Goal: Task Accomplishment & Management: Complete application form

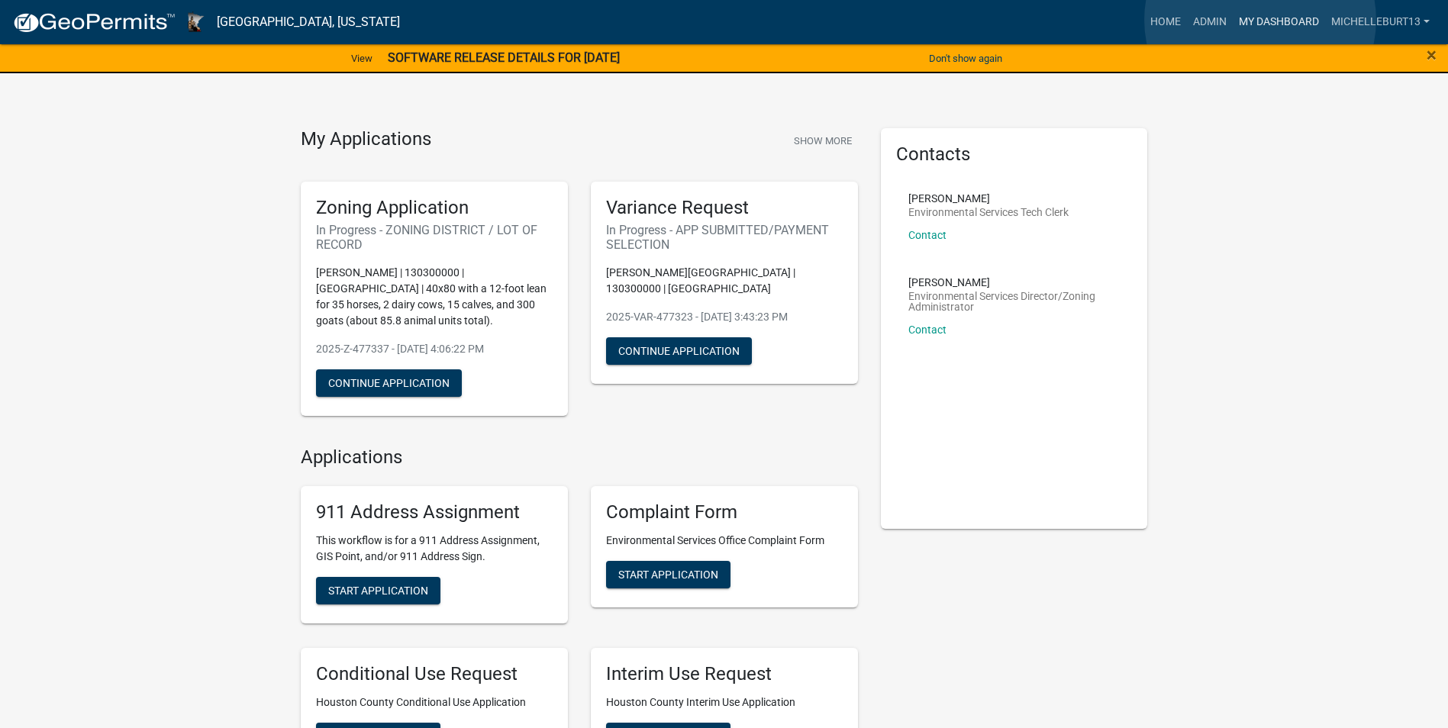
click at [1260, 20] on link "My Dashboard" at bounding box center [1279, 22] width 92 height 29
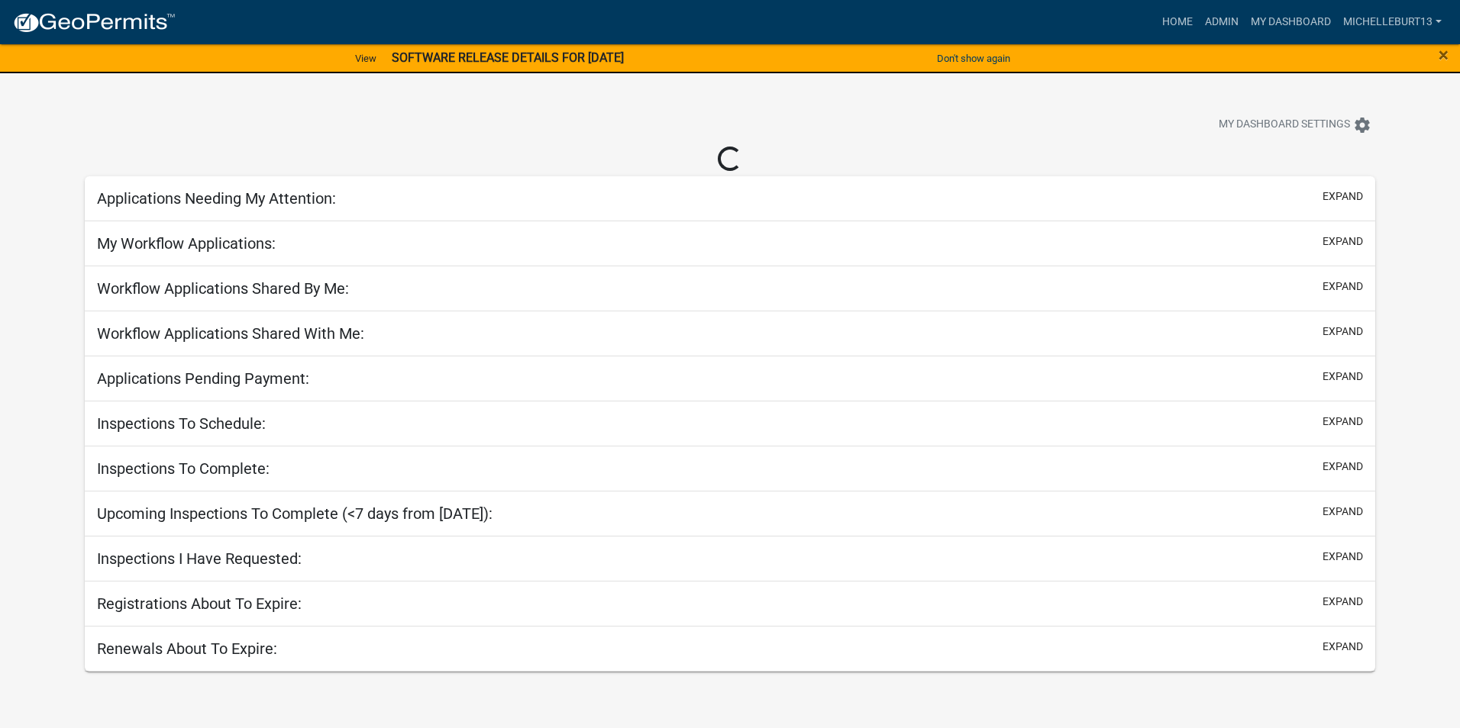
select select "3: 100"
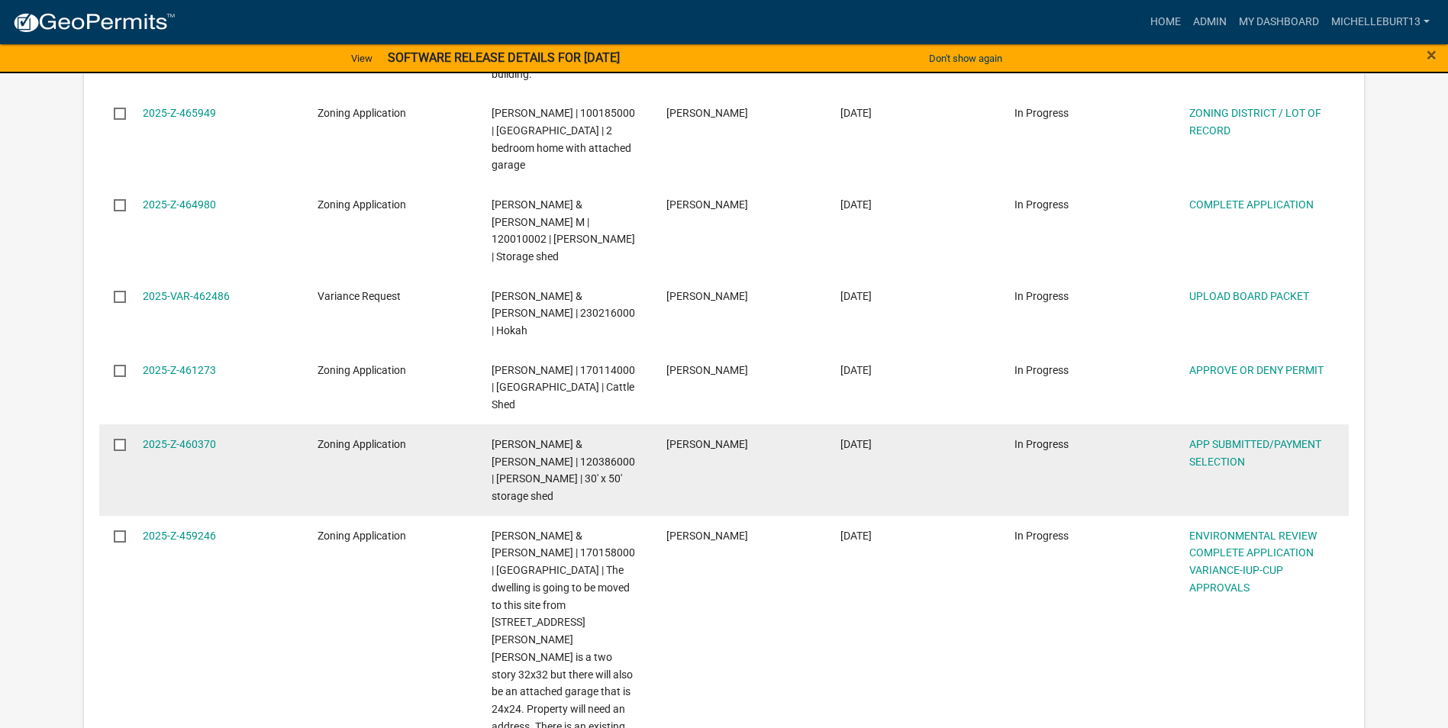
scroll to position [2443, 0]
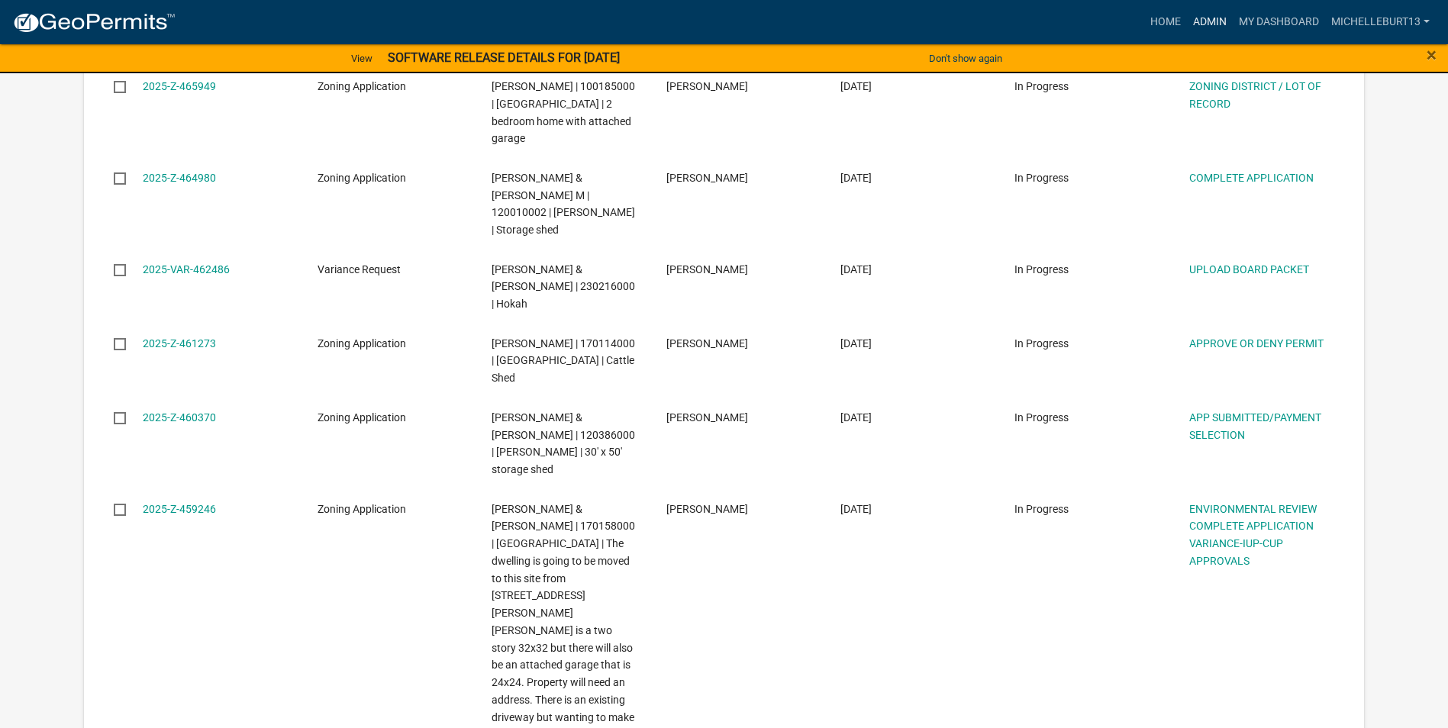
drag, startPoint x: 1218, startPoint y: 24, endPoint x: 1170, endPoint y: 63, distance: 60.8
click at [1217, 24] on link "Admin" at bounding box center [1210, 22] width 46 height 29
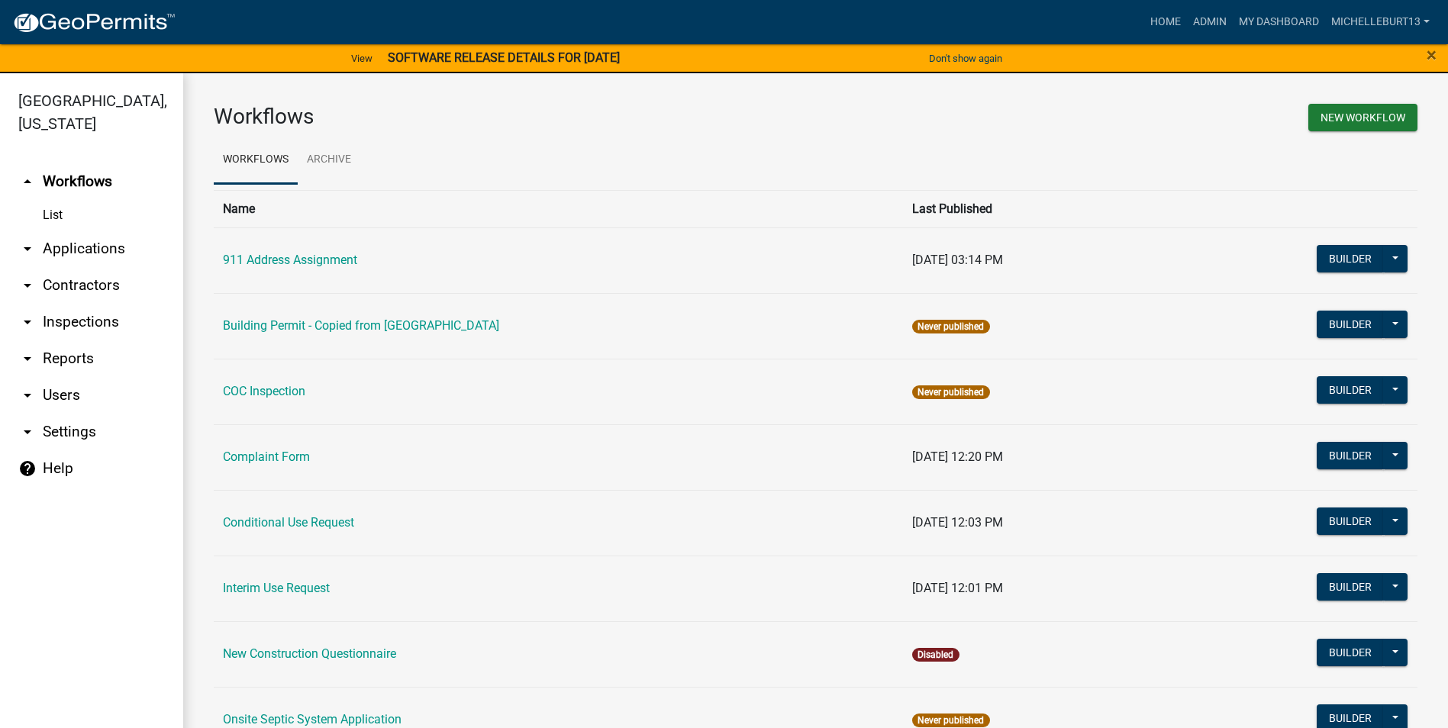
click at [70, 218] on link "List" at bounding box center [91, 215] width 183 height 31
click at [76, 247] on link "arrow_drop_down Applications" at bounding box center [91, 249] width 183 height 37
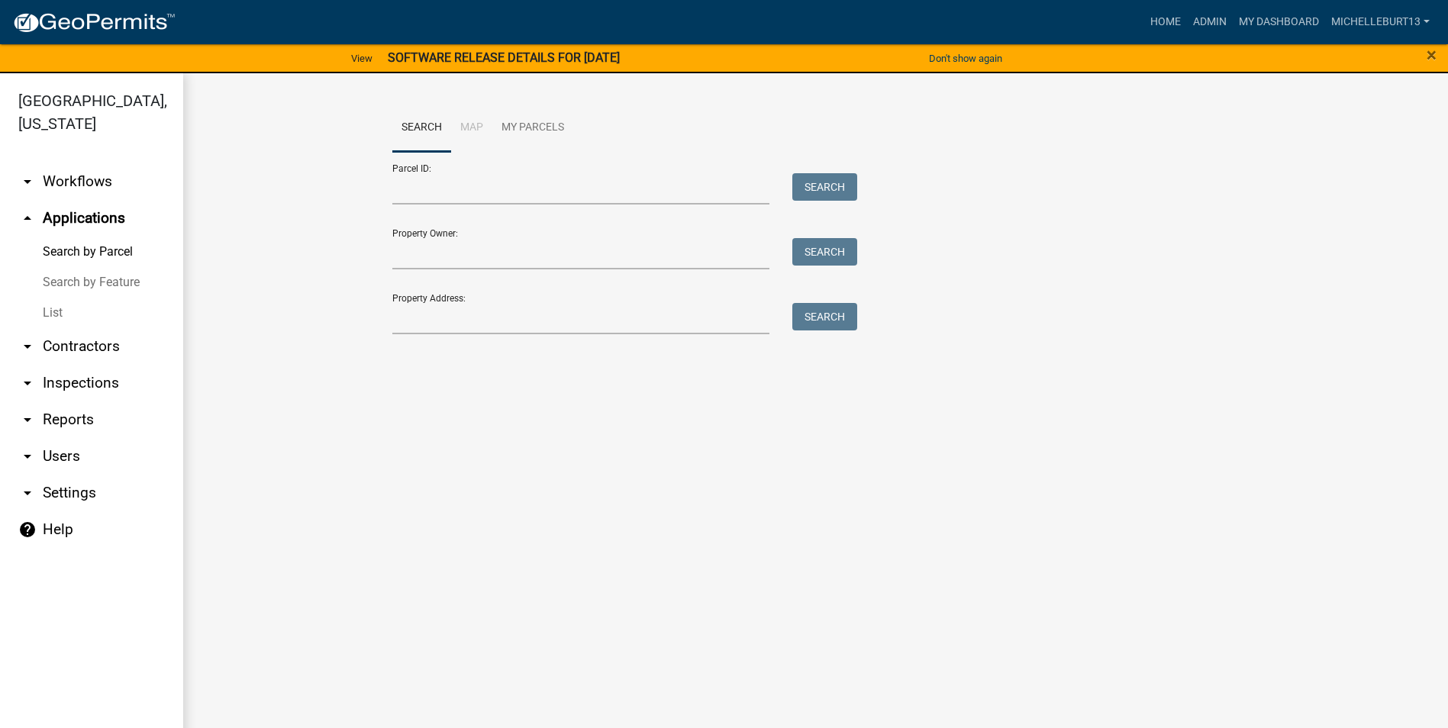
click at [56, 313] on link "List" at bounding box center [91, 313] width 183 height 31
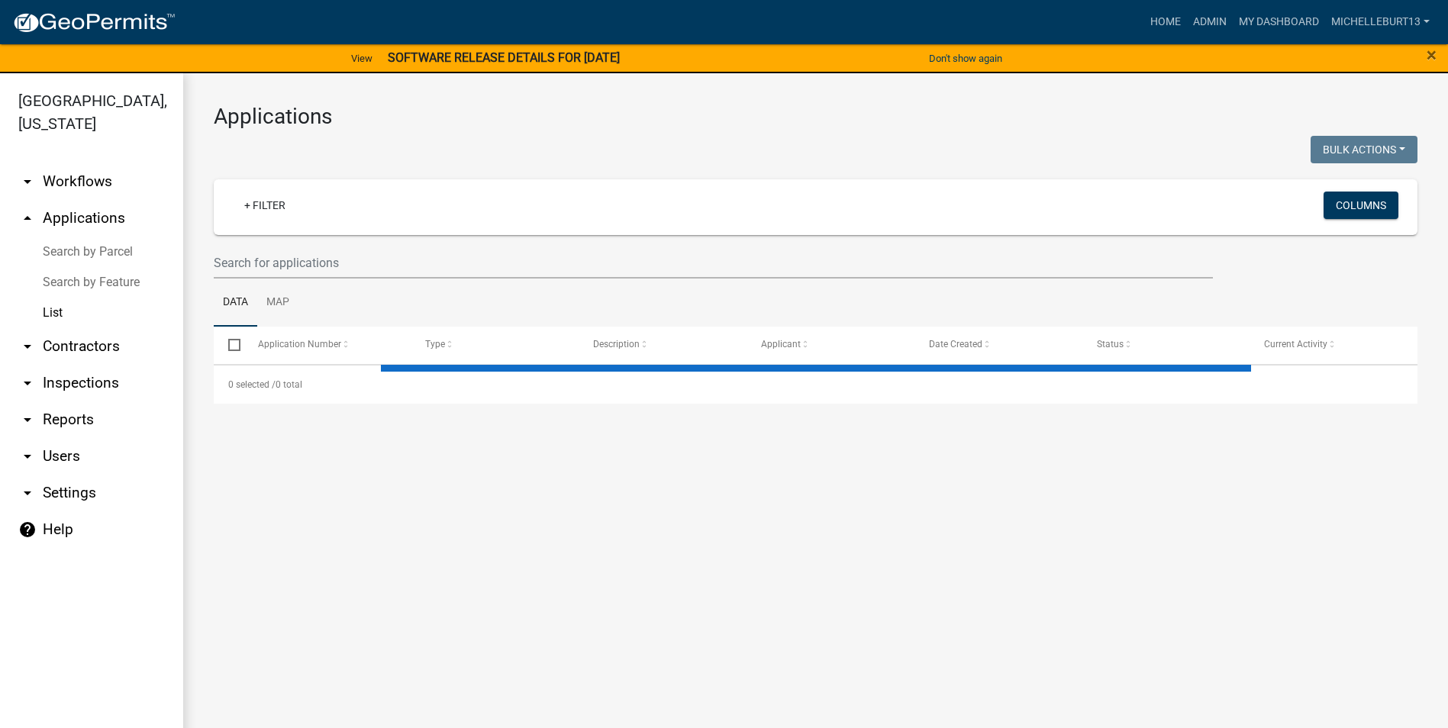
select select "3: 100"
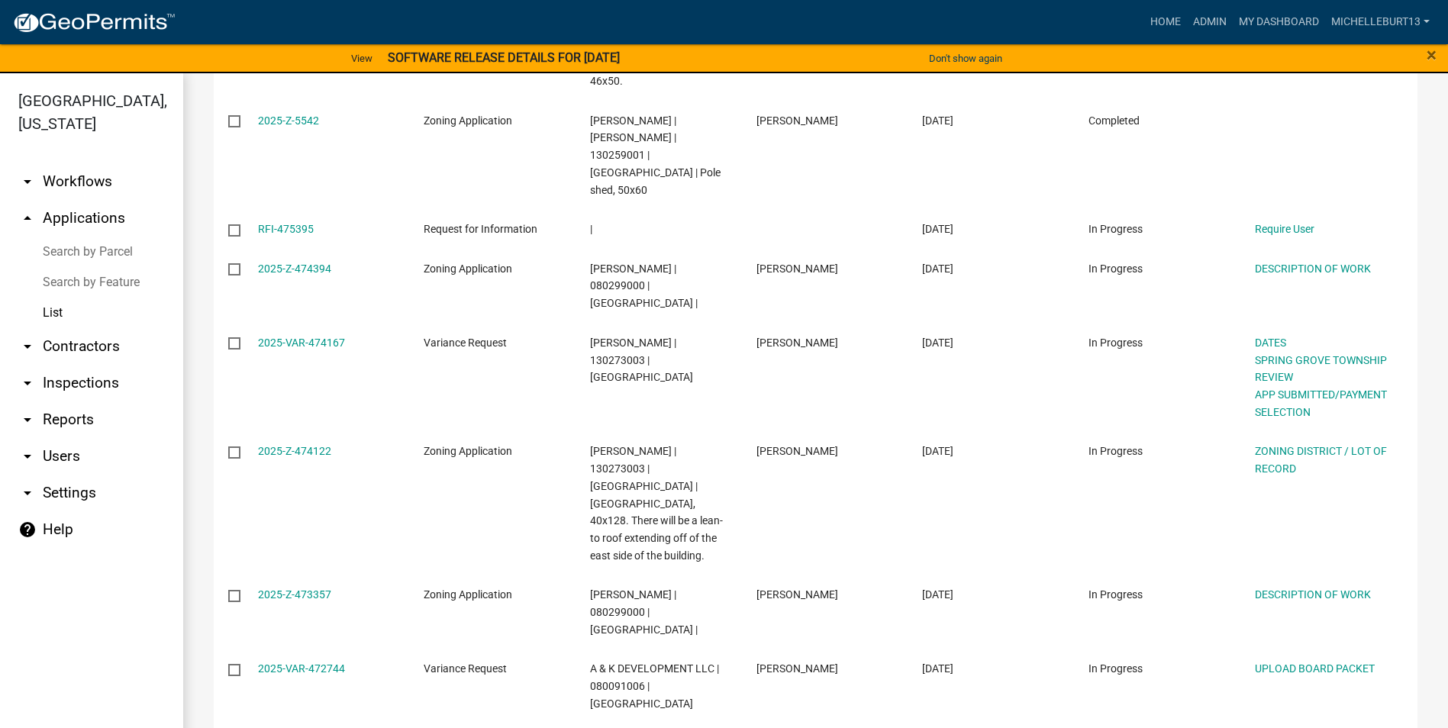
scroll to position [1040, 0]
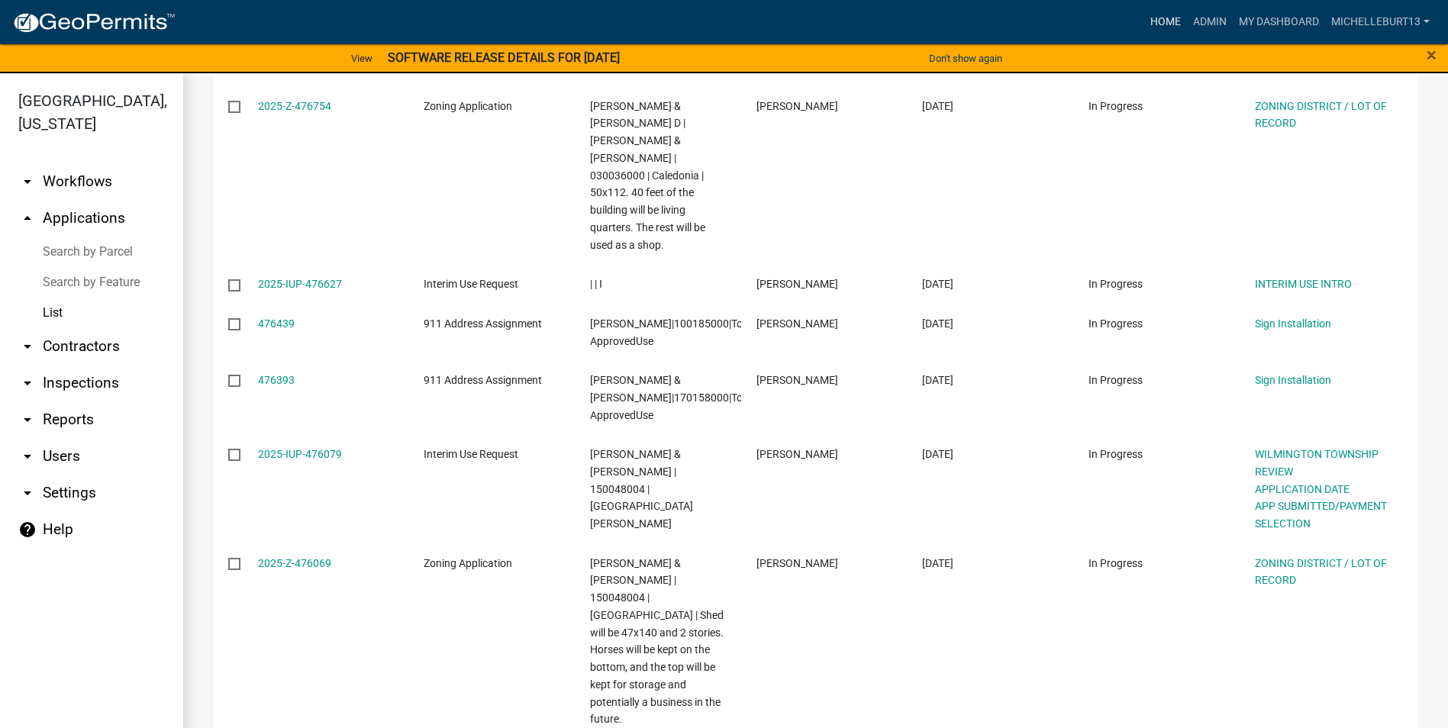
click at [1169, 24] on link "Home" at bounding box center [1165, 22] width 43 height 29
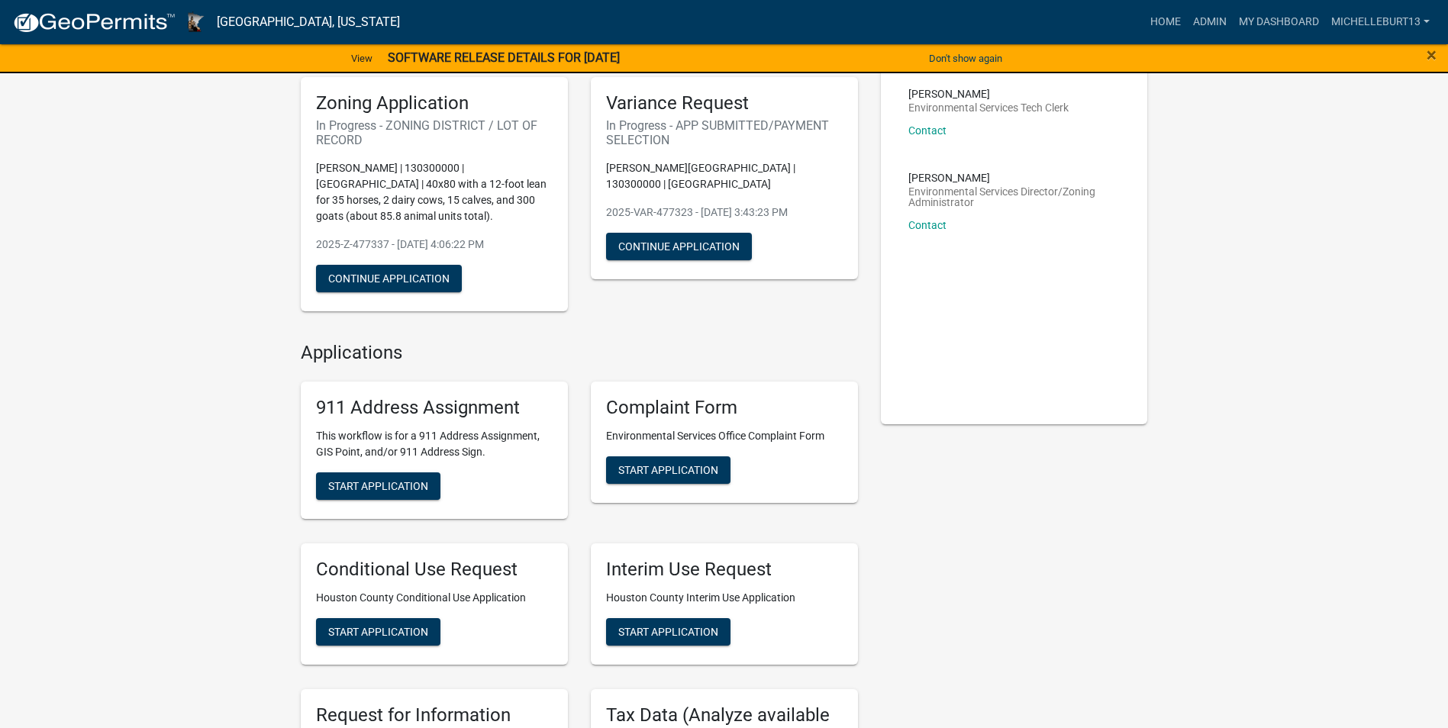
scroll to position [153, 0]
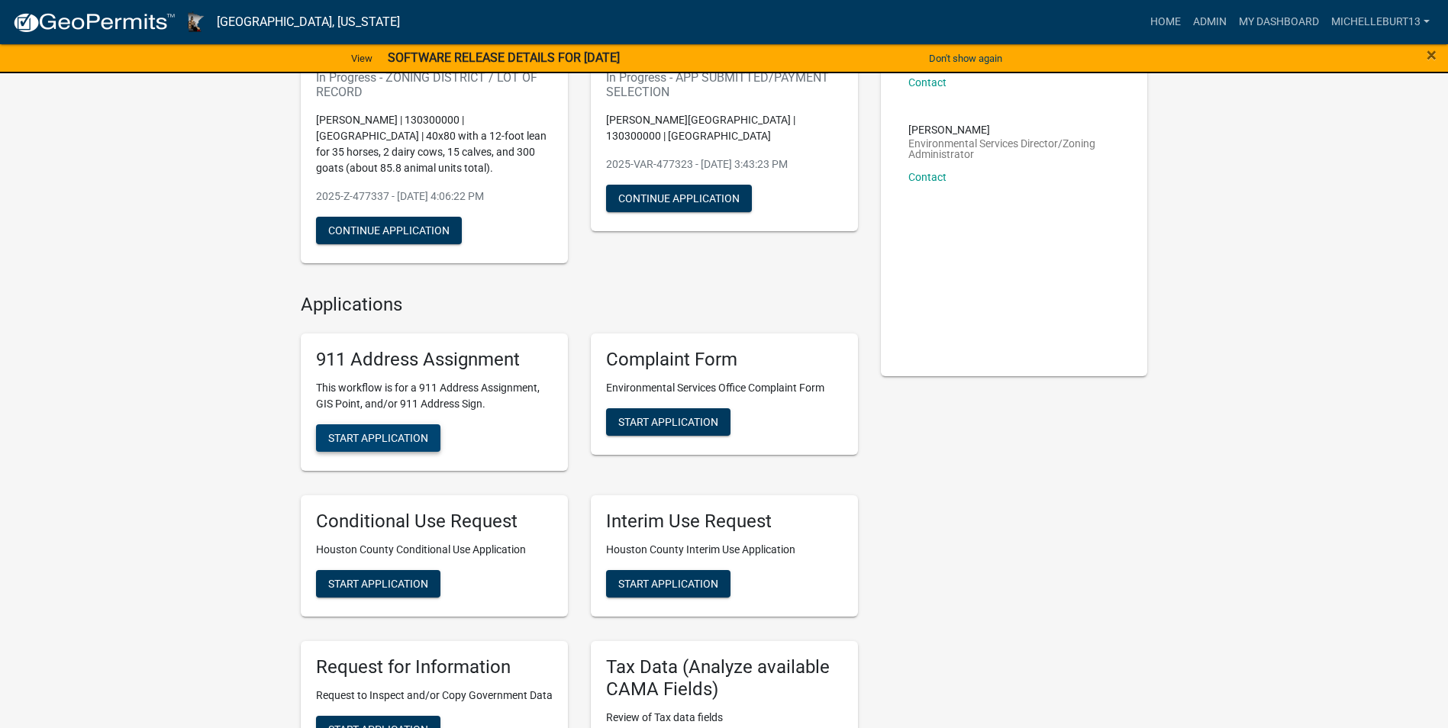
click at [392, 440] on span "Start Application" at bounding box center [378, 438] width 100 height 12
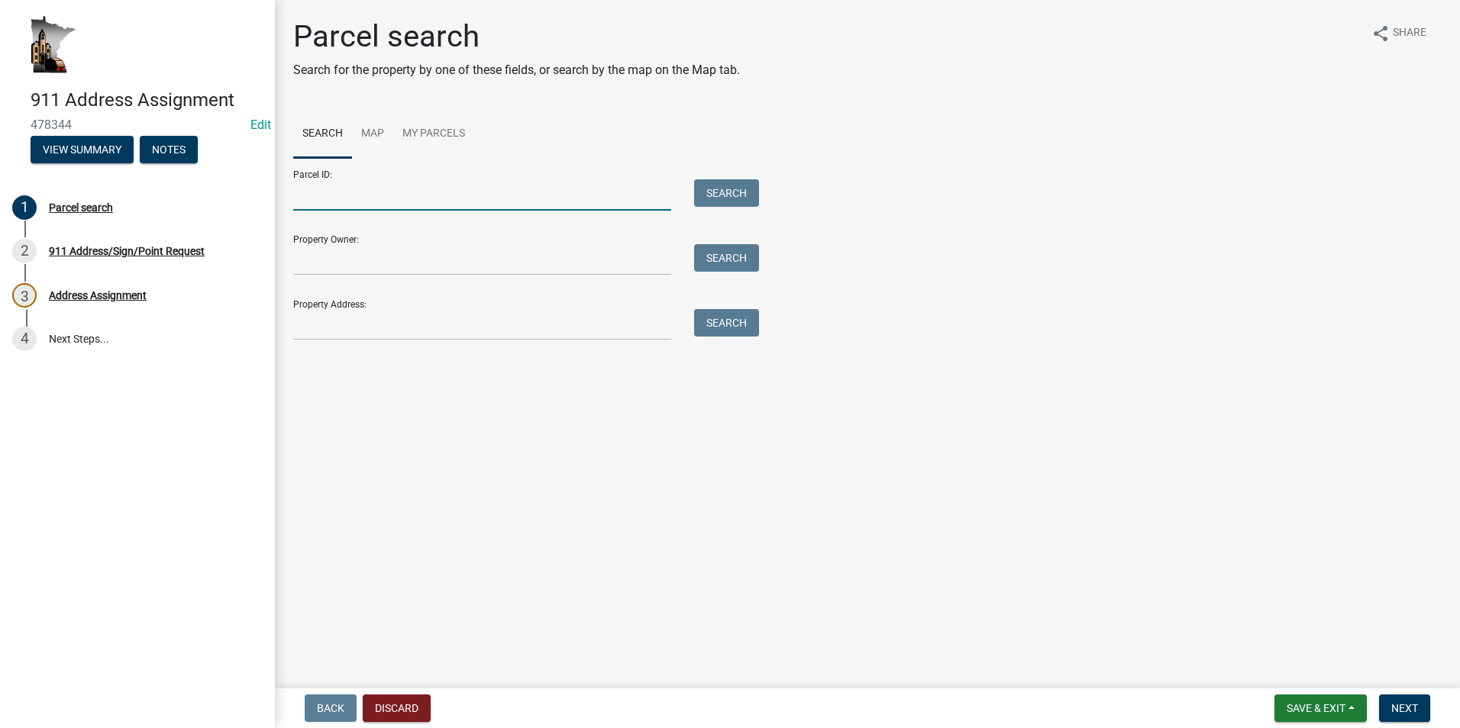
click at [368, 195] on input "Parcel ID:" at bounding box center [482, 194] width 378 height 31
type input "06.0318.001"
click at [726, 195] on button "Search" at bounding box center [726, 192] width 65 height 27
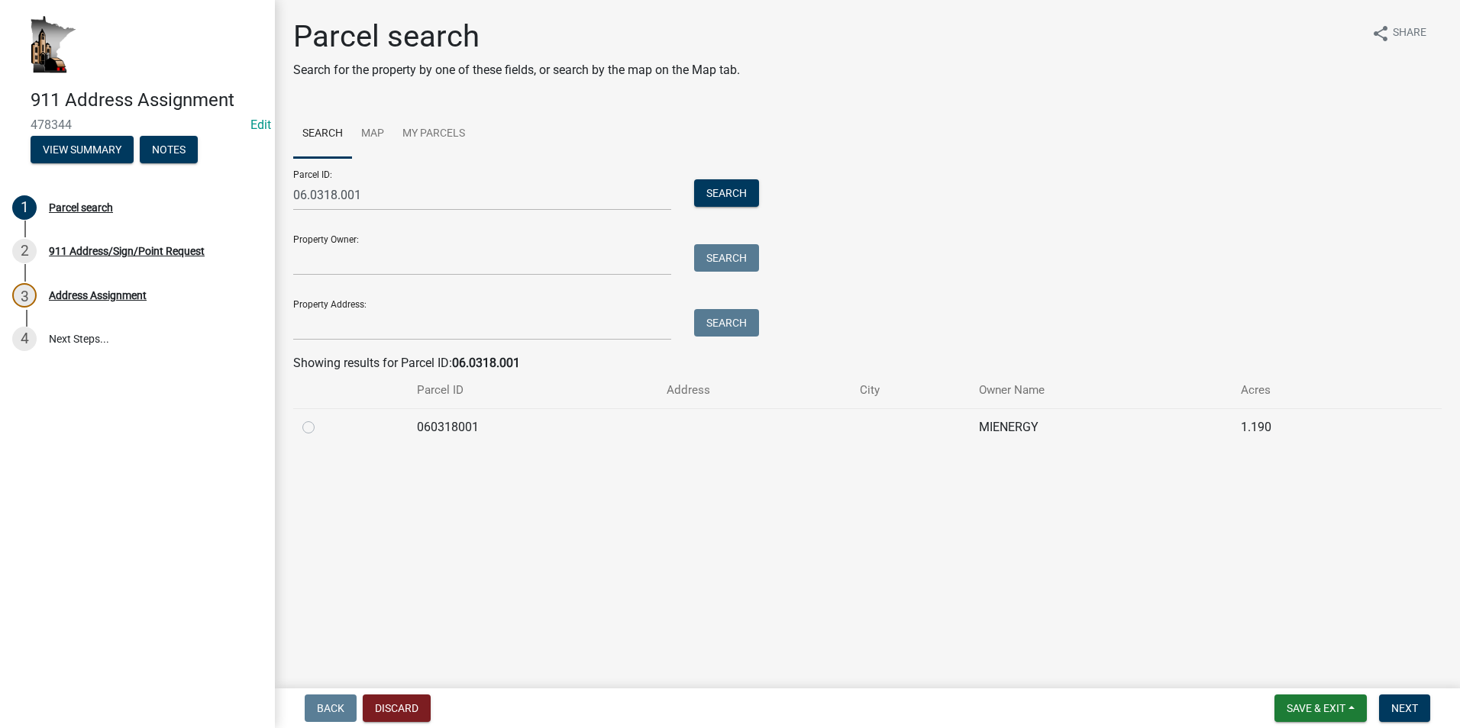
click at [321, 418] on label at bounding box center [321, 418] width 0 height 0
click at [321, 426] on input "radio" at bounding box center [326, 423] width 10 height 10
radio input "true"
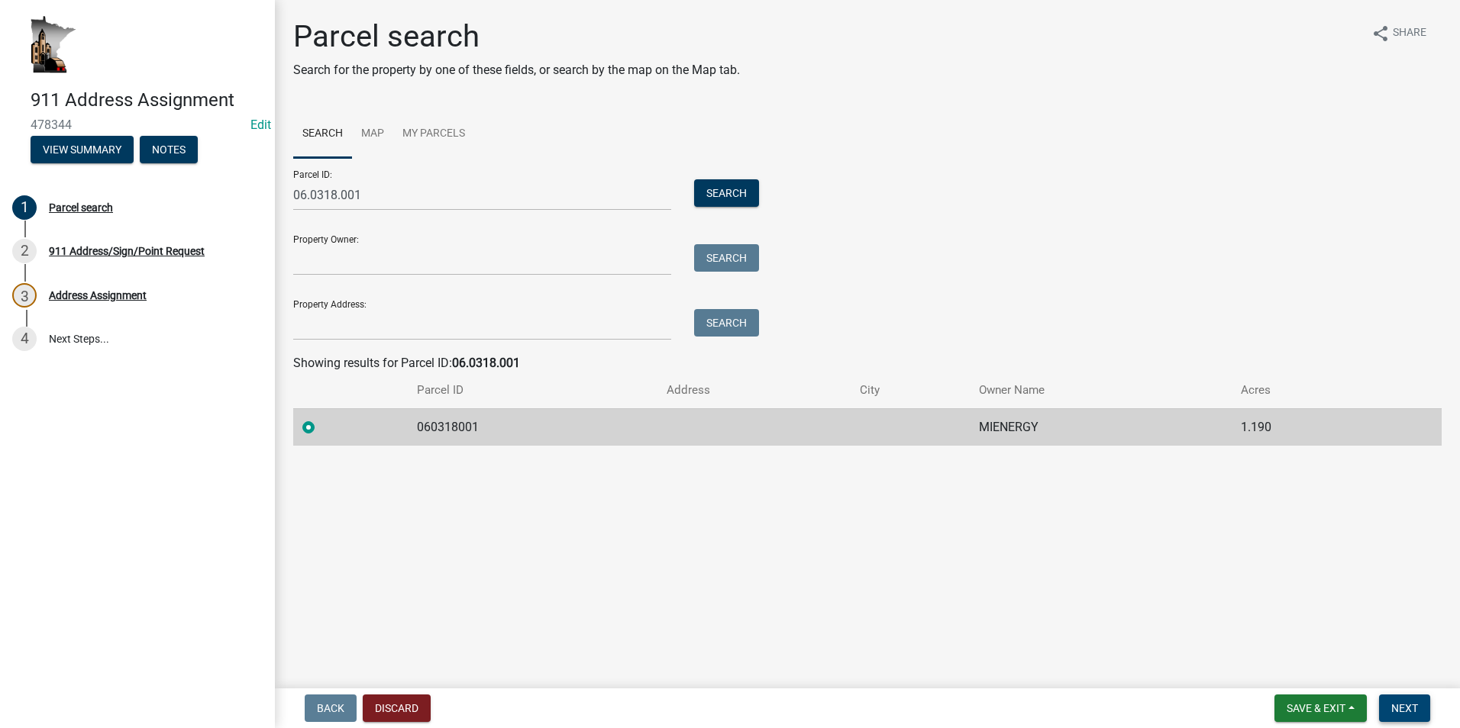
click at [1405, 710] on span "Next" at bounding box center [1404, 708] width 27 height 12
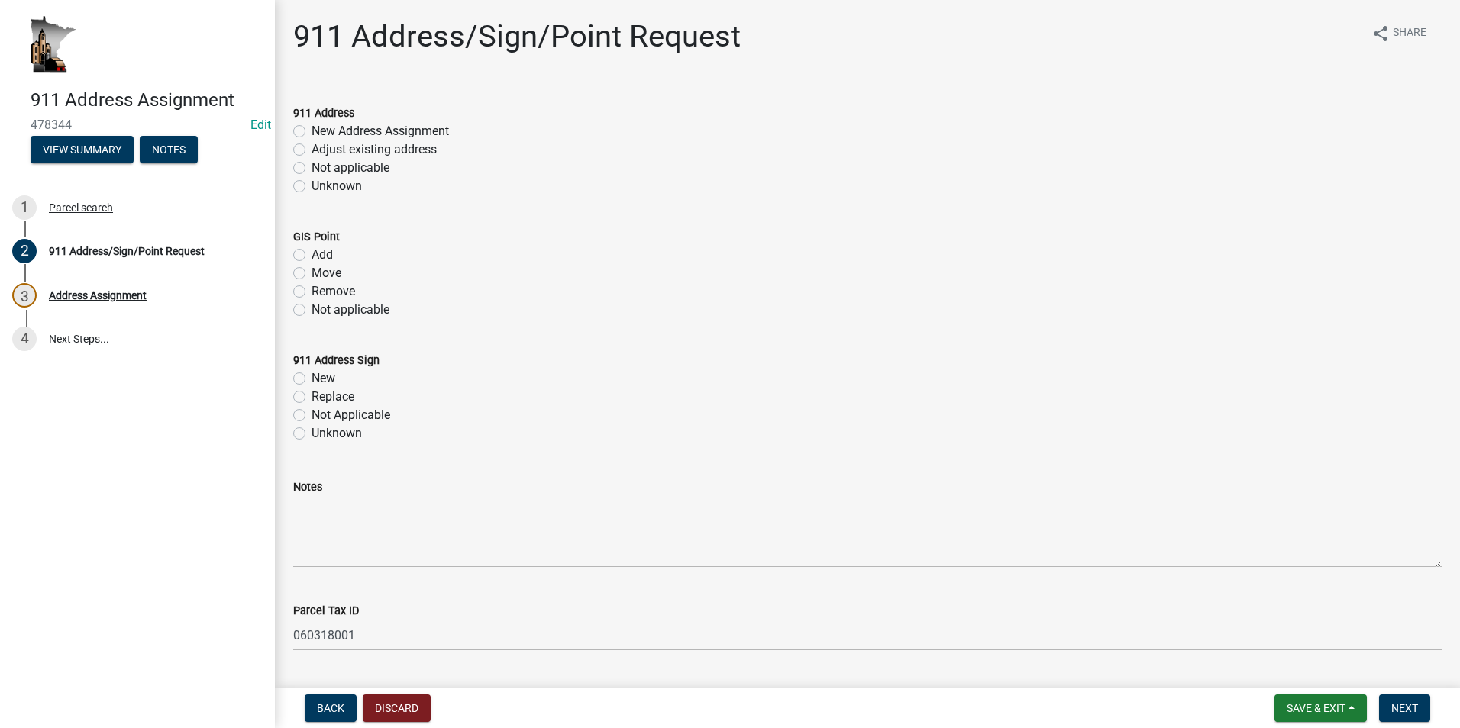
click at [311, 150] on label "Adjust existing address" at bounding box center [373, 149] width 125 height 18
click at [311, 150] on input "Adjust existing address" at bounding box center [316, 145] width 10 height 10
radio input "true"
click at [311, 256] on label "Add" at bounding box center [321, 255] width 21 height 18
click at [311, 256] on input "Add" at bounding box center [316, 251] width 10 height 10
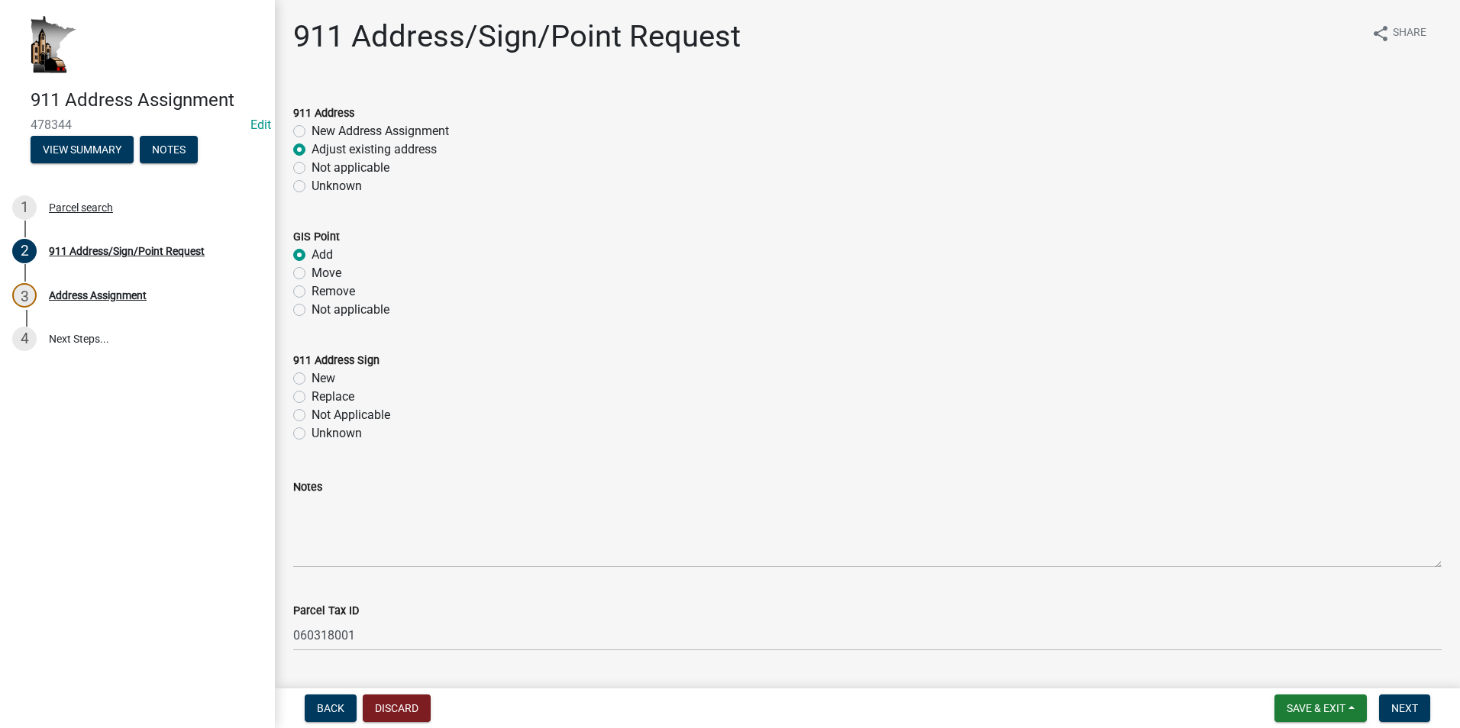
radio input "true"
click at [311, 313] on label "Not applicable" at bounding box center [350, 310] width 78 height 18
click at [311, 311] on input "Not applicable" at bounding box center [316, 306] width 10 height 10
radio input "true"
click at [311, 380] on label "New" at bounding box center [323, 378] width 24 height 18
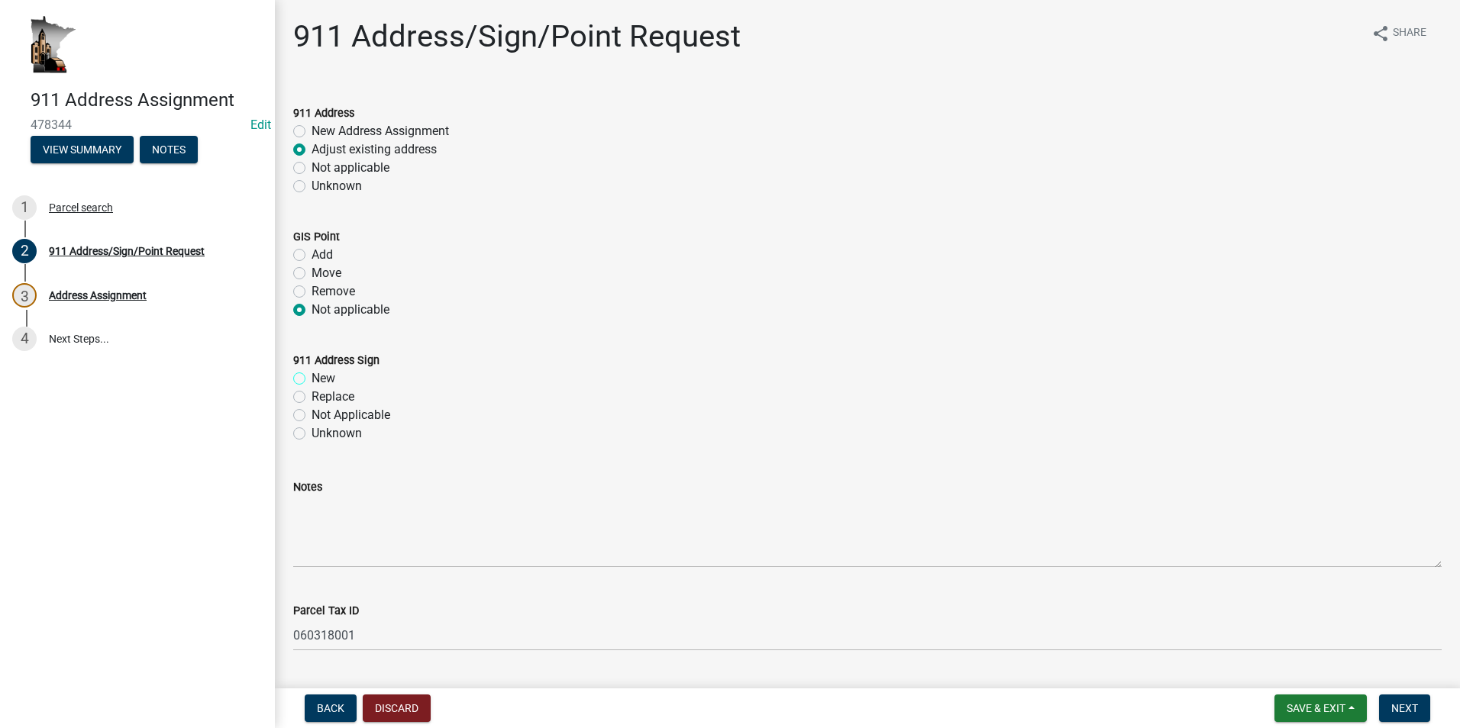
click at [311, 379] on input "New" at bounding box center [316, 374] width 10 height 10
radio input "true"
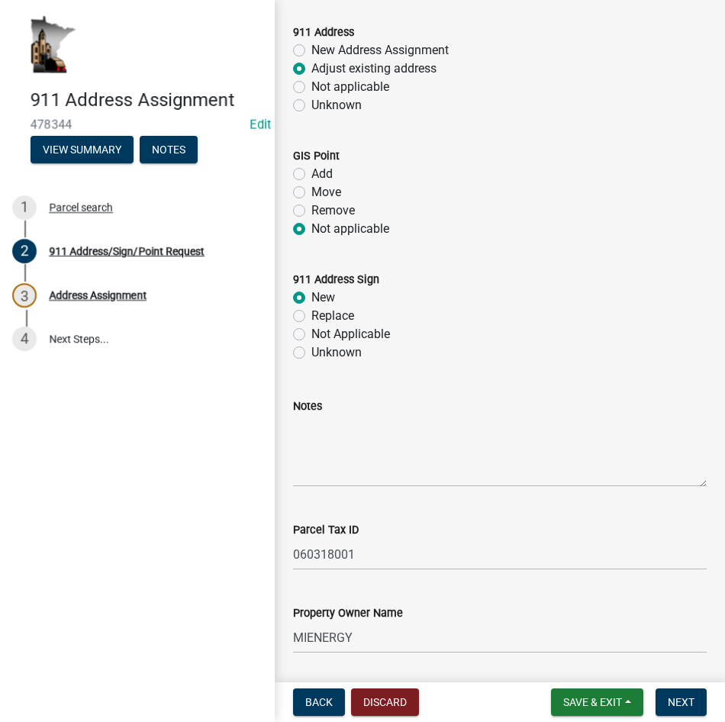
scroll to position [73, 0]
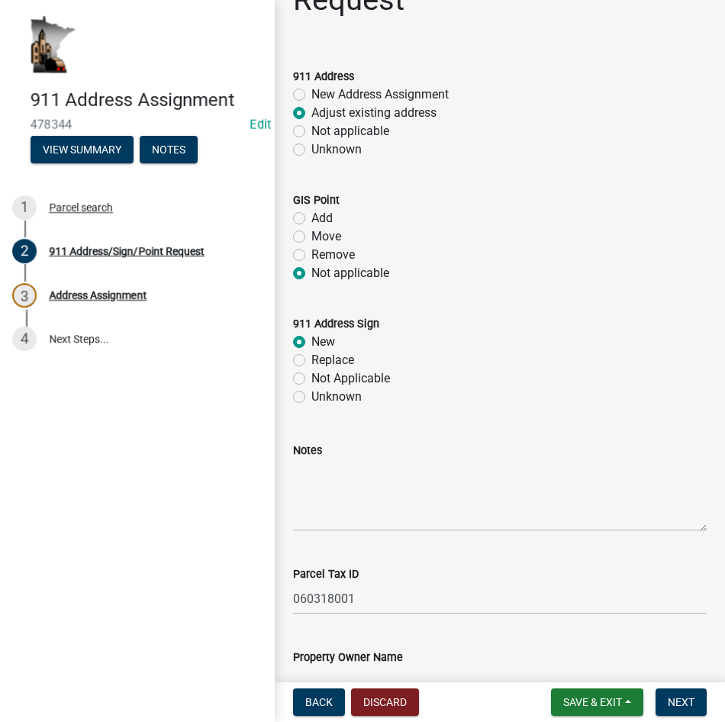
click at [311, 369] on label "Replace" at bounding box center [332, 360] width 43 height 18
click at [311, 361] on input "Replace" at bounding box center [316, 356] width 10 height 10
radio input "true"
click at [398, 518] on textarea "Notes" at bounding box center [500, 496] width 414 height 72
type textarea "This is for an existing substation located"
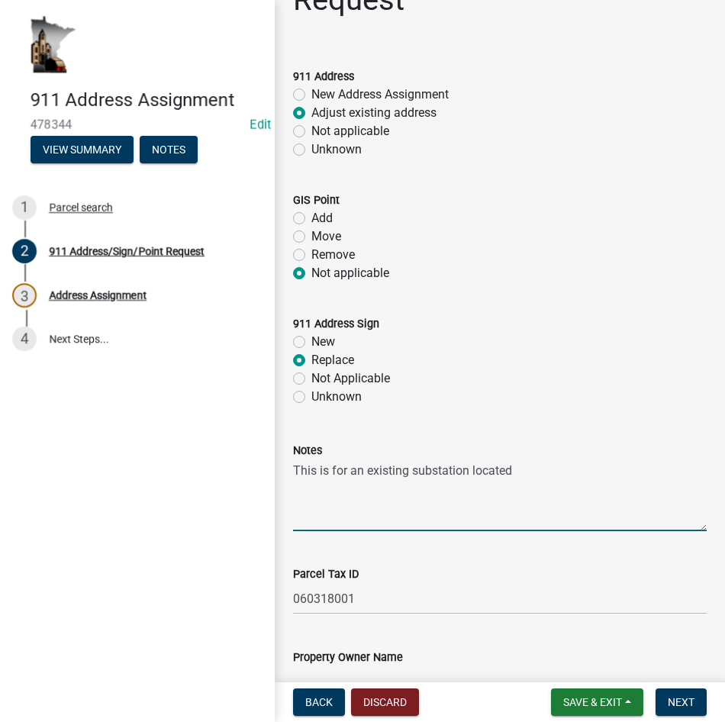
click at [311, 388] on label "Not Applicable" at bounding box center [350, 378] width 79 height 18
click at [311, 379] on input "Not Applicable" at bounding box center [316, 374] width 10 height 10
radio input "true"
click at [311, 140] on label "Not applicable" at bounding box center [350, 131] width 78 height 18
click at [311, 132] on input "Not applicable" at bounding box center [316, 127] width 10 height 10
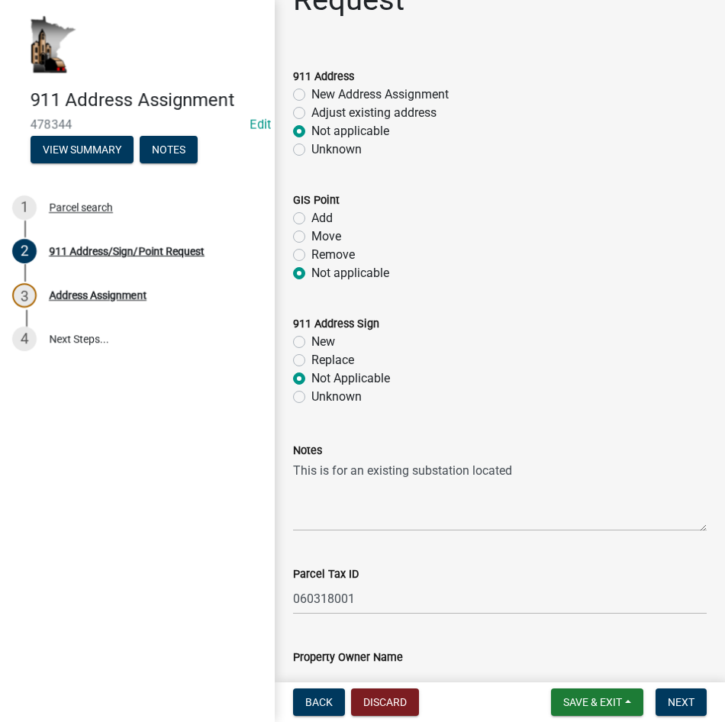
radio input "true"
click at [523, 509] on textarea "This is for an existing substation located" at bounding box center [500, 496] width 414 height 72
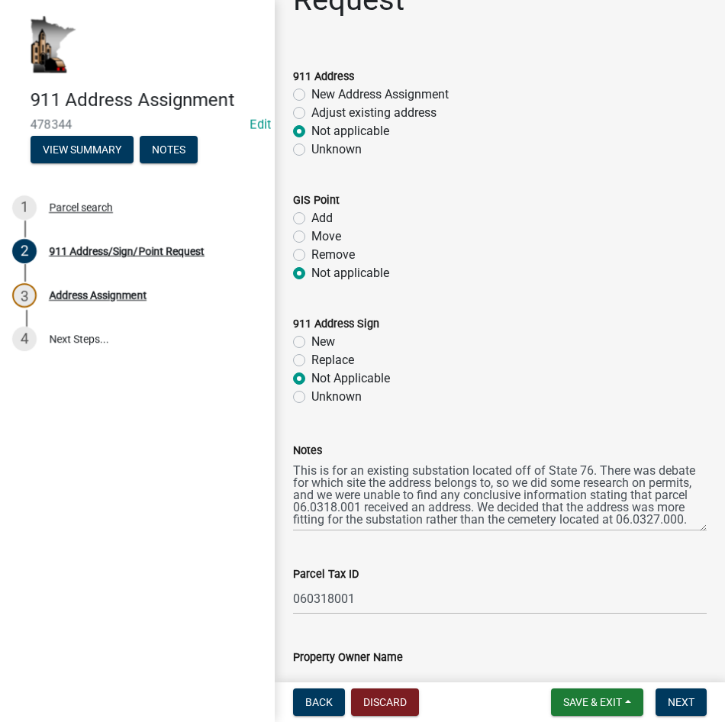
scroll to position [12, 0]
click at [434, 531] on textarea "This is for an existing substation located off of State 76. There was debate fo…" at bounding box center [500, 496] width 414 height 72
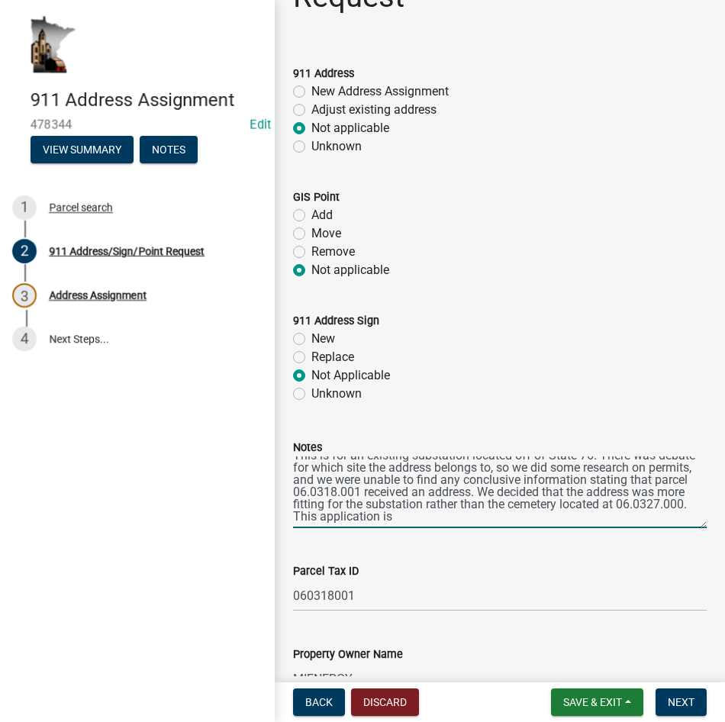
scroll to position [24, 0]
click at [446, 528] on textarea "This is for an existing substation located off of State 76. There was debate fo…" at bounding box center [500, 492] width 414 height 72
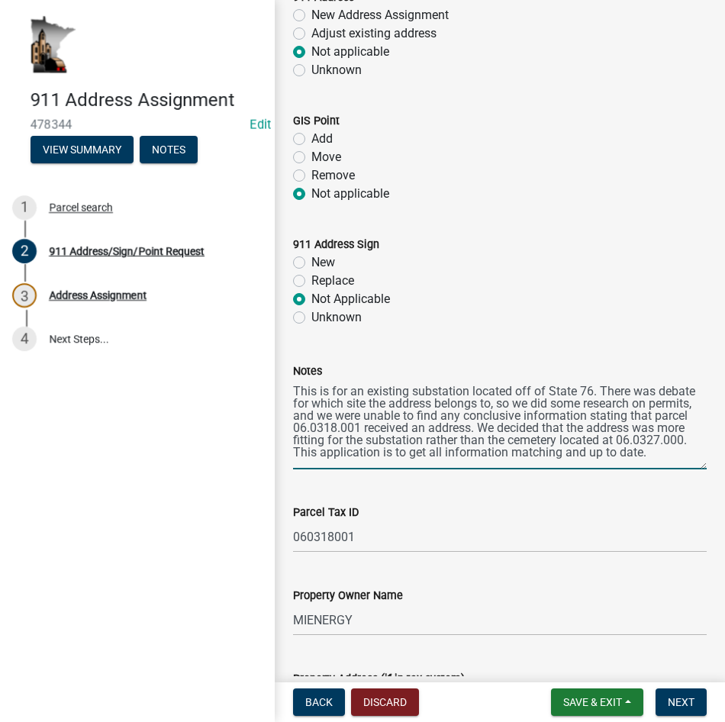
scroll to position [0, 0]
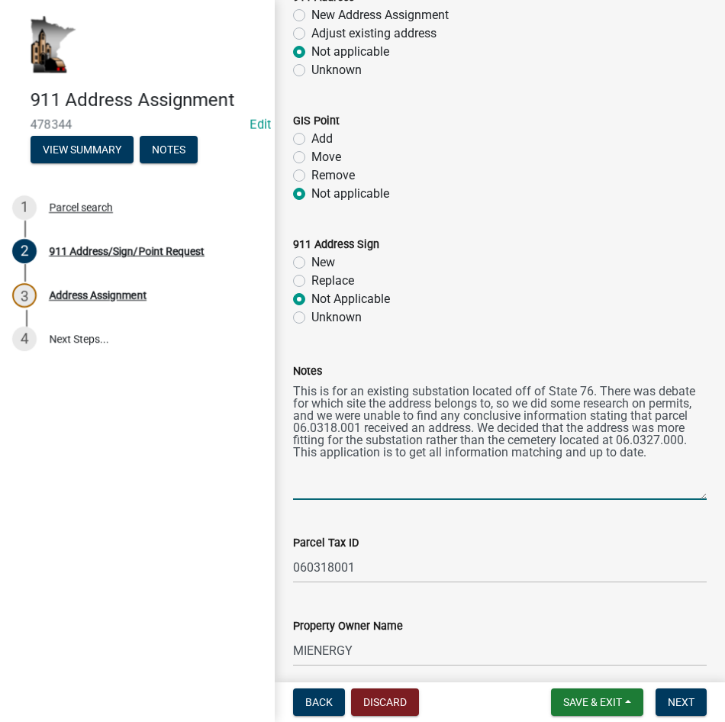
drag, startPoint x: 689, startPoint y: 486, endPoint x: 692, endPoint y: 534, distance: 48.2
click at [692, 500] on textarea "This is for an existing substation located off of State 76. There was debate fo…" at bounding box center [500, 440] width 414 height 120
click at [395, 486] on textarea "This is for an existing substation located off of State 76. There was debate fo…" at bounding box center [500, 440] width 414 height 120
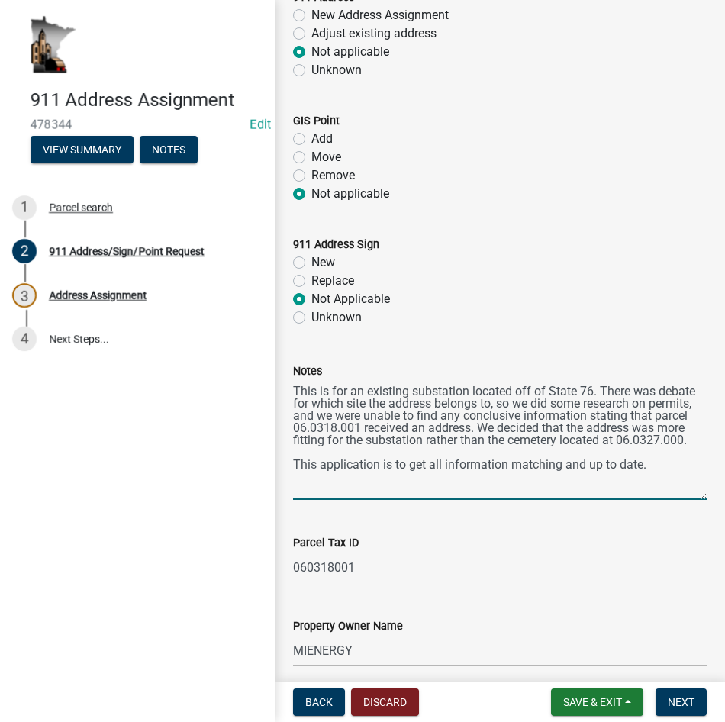
click at [655, 500] on textarea "This is for an existing substation located off of State 76. There was debate fo…" at bounding box center [500, 440] width 414 height 120
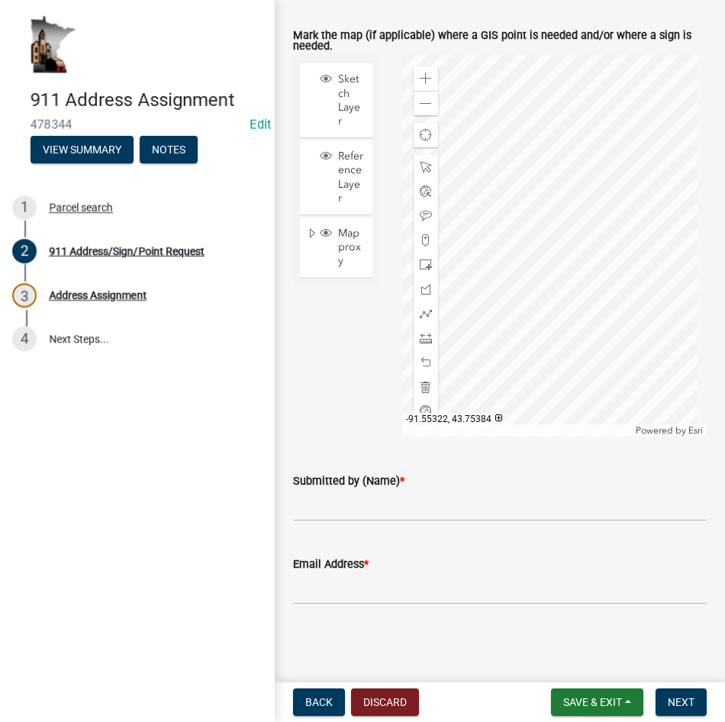
scroll to position [1189, 0]
type textarea "This is for an existing substation located off of State 76. There was debate fo…"
click at [334, 498] on input "Submitted by (Name) *" at bounding box center [500, 505] width 414 height 31
type input "[PERSON_NAME]"
click at [375, 578] on input "Email Address *" at bounding box center [500, 588] width 414 height 31
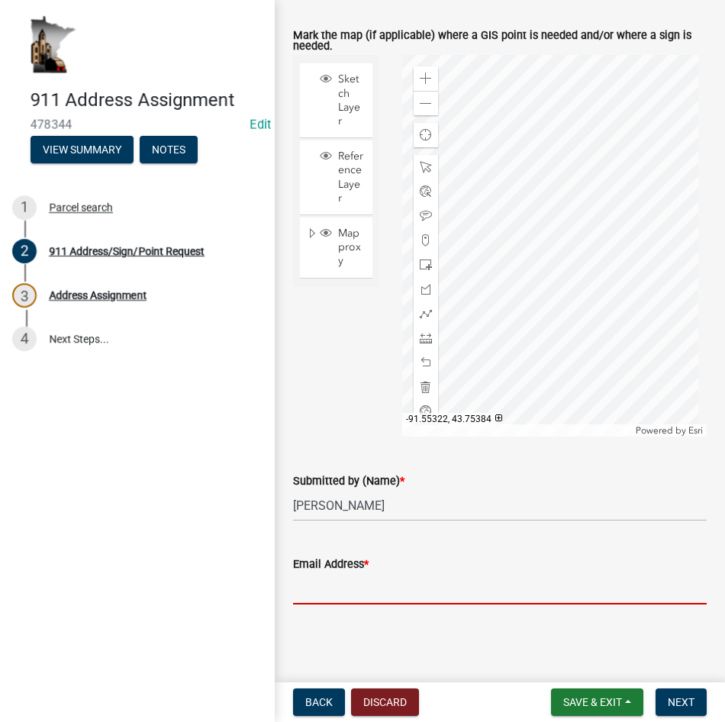
type input "[EMAIL_ADDRESS][DOMAIN_NAME]"
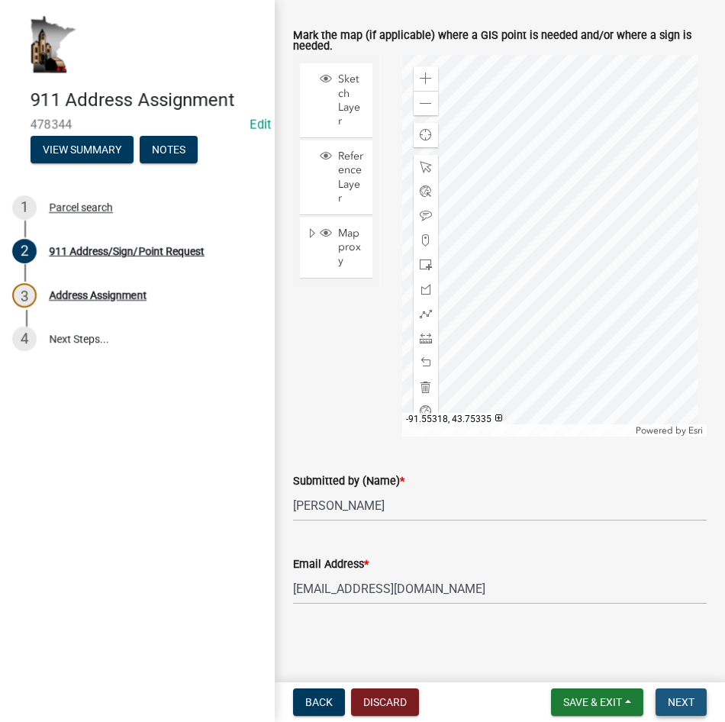
click at [692, 696] on span "Next" at bounding box center [681, 702] width 27 height 12
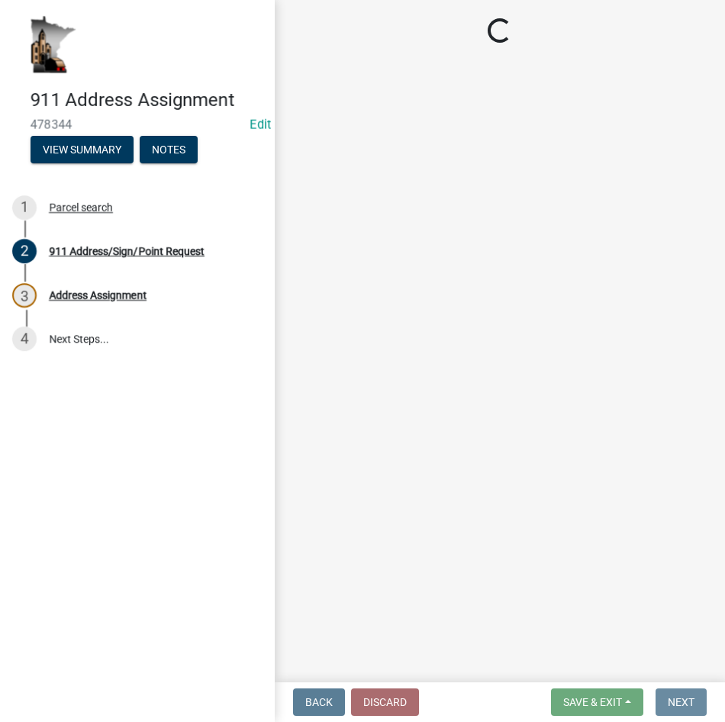
scroll to position [0, 0]
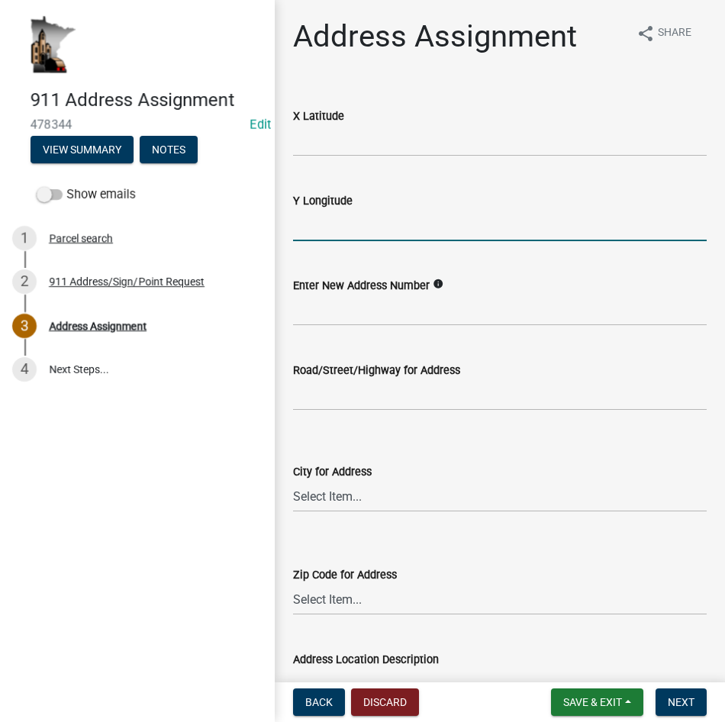
click at [313, 226] on input "text" at bounding box center [500, 225] width 414 height 31
paste input "-91.55233514199995"
type input "-91.55233514199996"
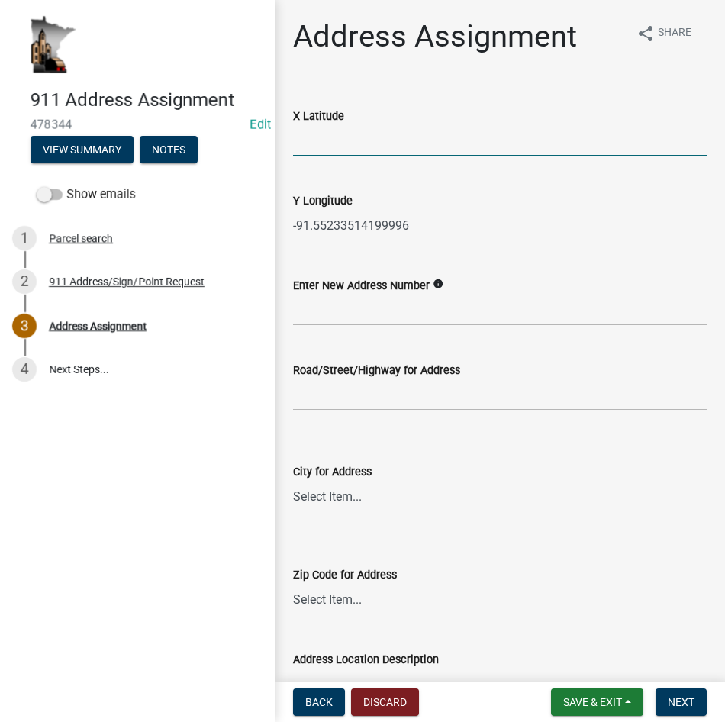
click at [322, 138] on input "text" at bounding box center [500, 140] width 414 height 31
paste input "43.75399375100005"
type input "43.75399375100005"
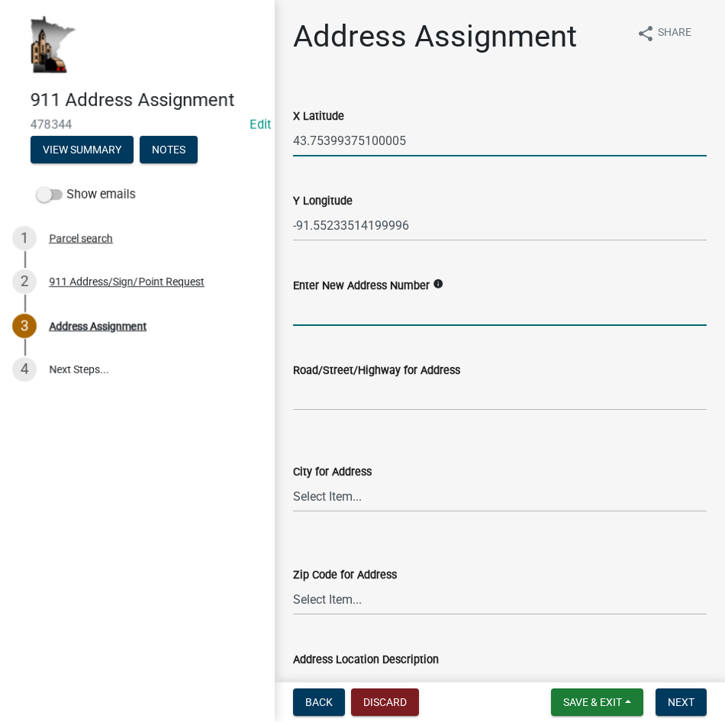
click at [344, 312] on input "text" at bounding box center [500, 310] width 414 height 31
type input "6471"
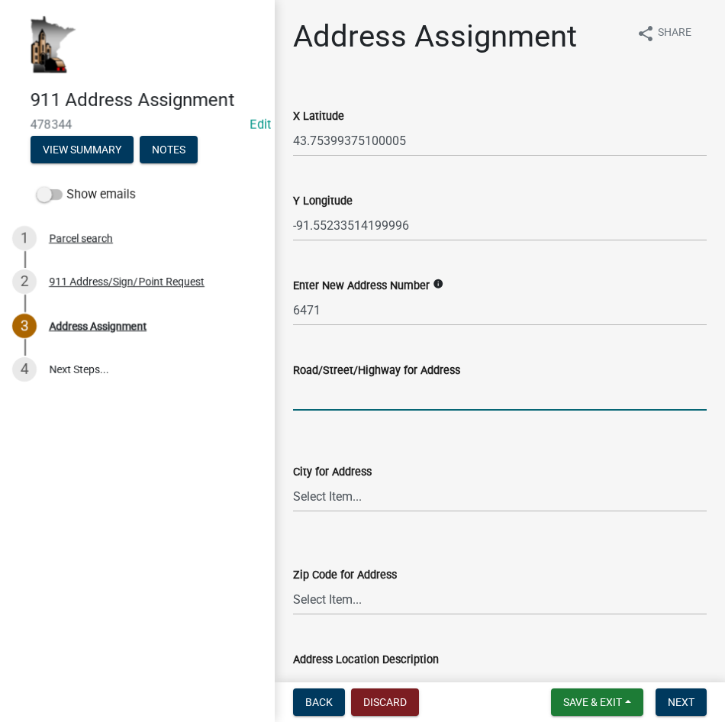
click at [318, 395] on input "Road/Street/Highway for Address" at bounding box center [500, 394] width 414 height 31
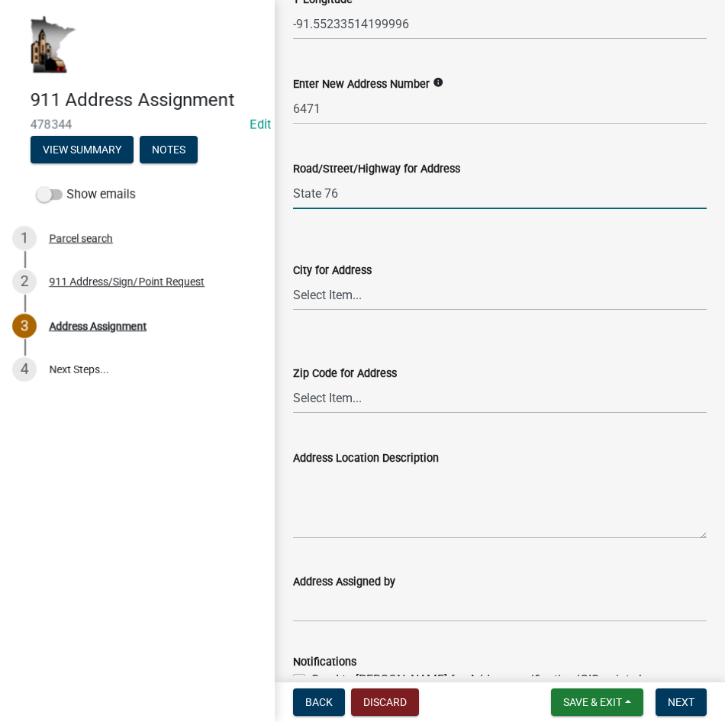
scroll to position [229, 0]
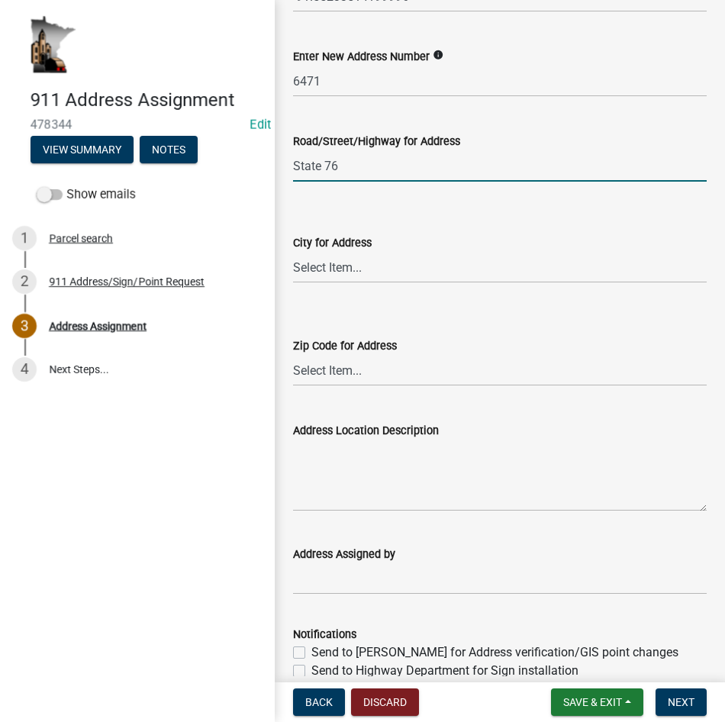
type input "State 76"
click at [349, 267] on select "Select Item... [GEOGRAPHIC_DATA] [GEOGRAPHIC_DATA] [GEOGRAPHIC_DATA] [GEOGRAPHI…" at bounding box center [500, 267] width 414 height 31
click at [363, 373] on select "Select Item... 54601 54603 54624 54632 54658 55919 55921 55931 55941 55943 5594…" at bounding box center [500, 370] width 414 height 31
click at [330, 272] on select "Select Item... [GEOGRAPHIC_DATA] [GEOGRAPHIC_DATA] [GEOGRAPHIC_DATA] [GEOGRAPHI…" at bounding box center [500, 267] width 414 height 31
click at [293, 252] on select "Select Item... [GEOGRAPHIC_DATA] [GEOGRAPHIC_DATA] [GEOGRAPHIC_DATA] [GEOGRAPHI…" at bounding box center [500, 267] width 414 height 31
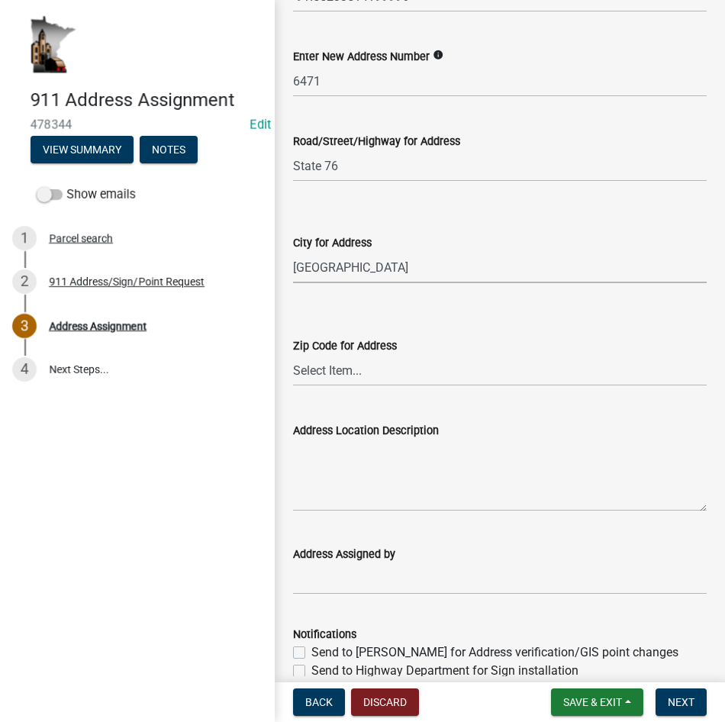
select select "f28e7f07-f569-40f9-b529-995b3690fe02"
click at [360, 373] on select "Select Item... 54601 54603 54624 54632 54658 55919 55921 55931 55941 55943 5594…" at bounding box center [500, 370] width 414 height 31
click at [342, 369] on select "Select Item... 54601 54603 54624 54632 54658 55919 55921 55931 55941 55943 5594…" at bounding box center [500, 370] width 414 height 31
click at [293, 355] on select "Select Item... 54601 54603 54624 54632 54658 55919 55921 55931 55941 55943 5594…" at bounding box center [500, 370] width 414 height 31
select select "d470e1ba-5593-40b4-aca4-48c3271001cc"
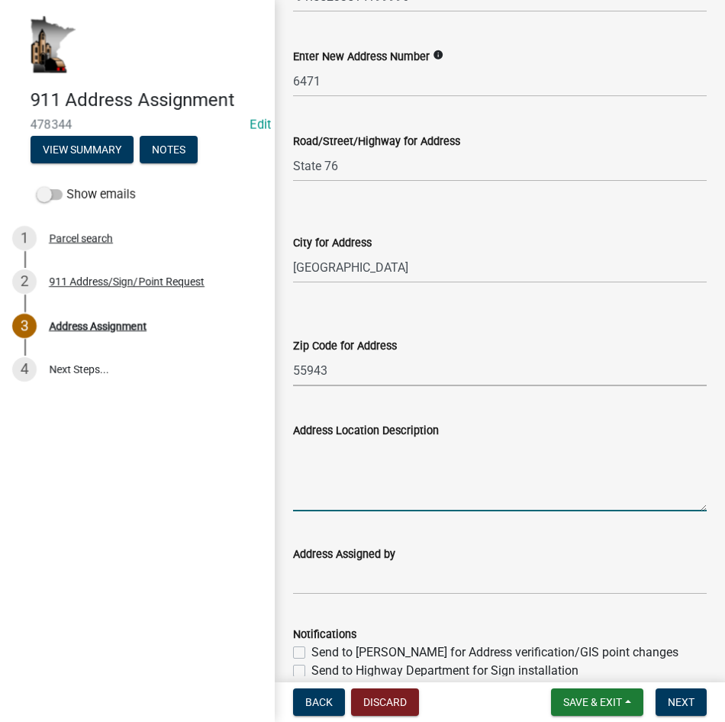
click at [333, 451] on textarea "Address Location Description" at bounding box center [500, 476] width 414 height 72
click at [434, 450] on textarea "The substation is located" at bounding box center [500, 476] width 414 height 72
drag, startPoint x: 433, startPoint y: 451, endPoint x: 295, endPoint y: 453, distance: 137.4
click at [295, 453] on textarea "The substation is located" at bounding box center [500, 476] width 414 height 72
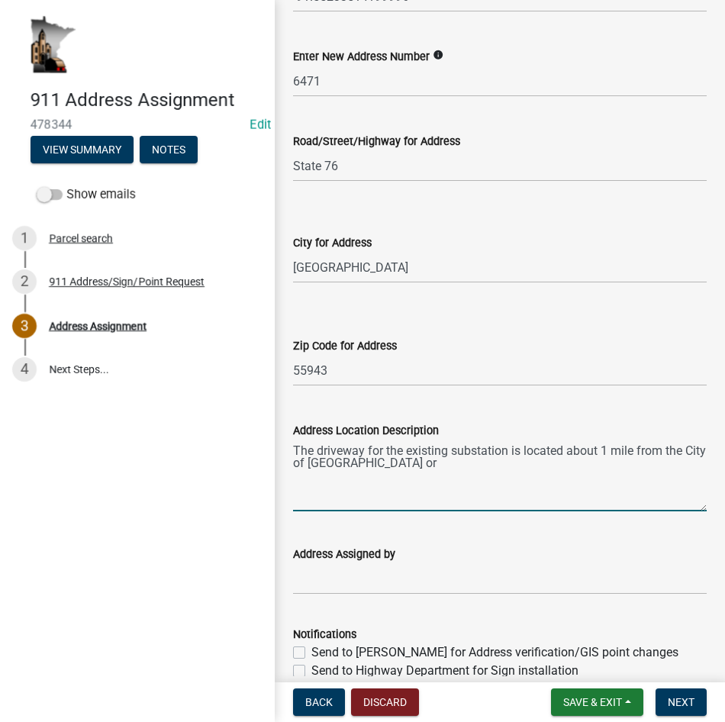
click at [405, 463] on textarea "The driveway for the existing substation is located about 1 mile from the City …" at bounding box center [500, 476] width 414 height 72
click at [338, 473] on textarea "The driveway for the existing substation is located about 1 mile from the City …" at bounding box center [500, 476] width 414 height 72
drag, startPoint x: 379, startPoint y: 476, endPoint x: 395, endPoint y: 503, distance: 31.2
click at [379, 476] on textarea "The driveway for the existing substation is located about 1 mile from the City …" at bounding box center [500, 476] width 414 height 72
type textarea "The driveway for the existing substation is located about 1 mile from the City …"
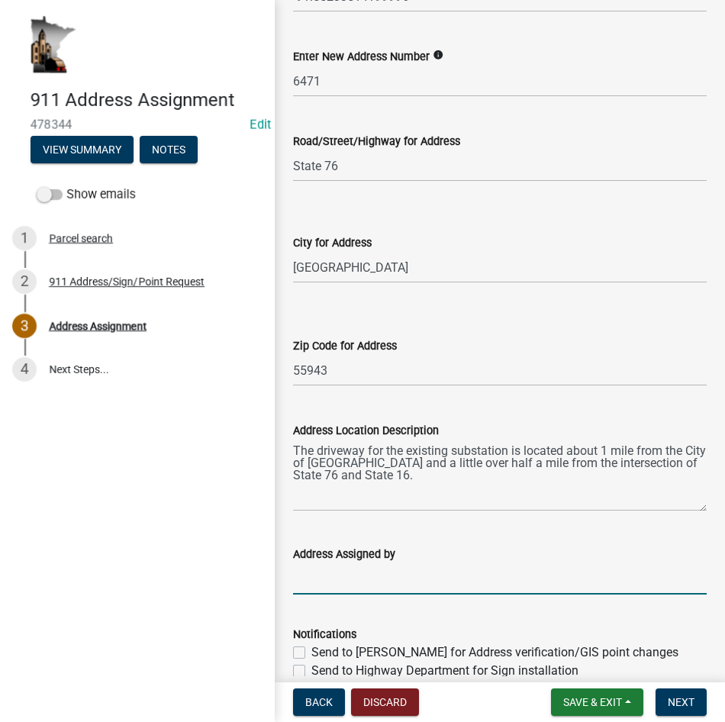
click at [335, 574] on input "Address Assigned by" at bounding box center [500, 578] width 414 height 31
type input "[PERSON_NAME]"
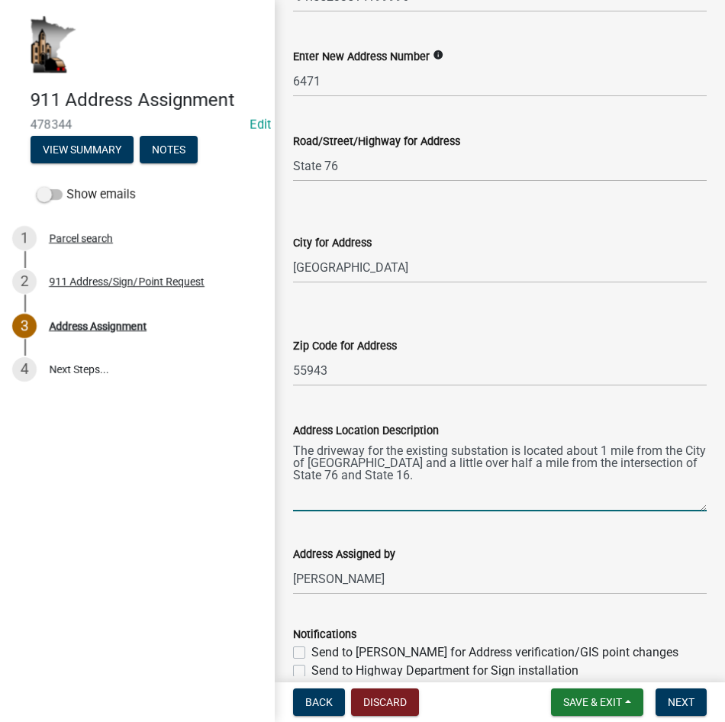
click at [313, 495] on textarea "The driveway for the existing substation is located about 1 mile from the City …" at bounding box center [500, 476] width 414 height 72
click at [392, 476] on textarea "The driveway for the existing substation is located about 1 mile from the City …" at bounding box center [500, 476] width 414 height 72
type textarea "The driveway for the existing substation is located about 1 mile from the City …"
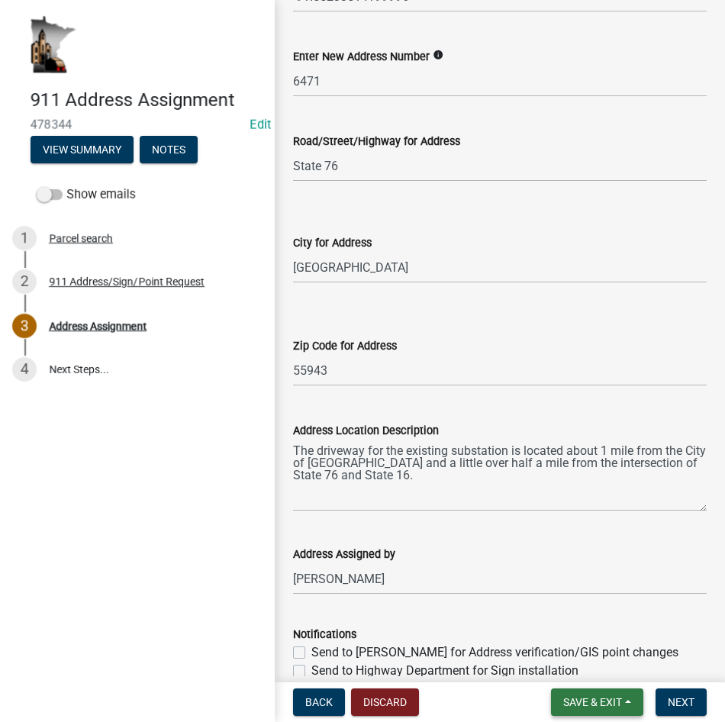
click at [627, 698] on button "Save & Exit" at bounding box center [597, 702] width 92 height 27
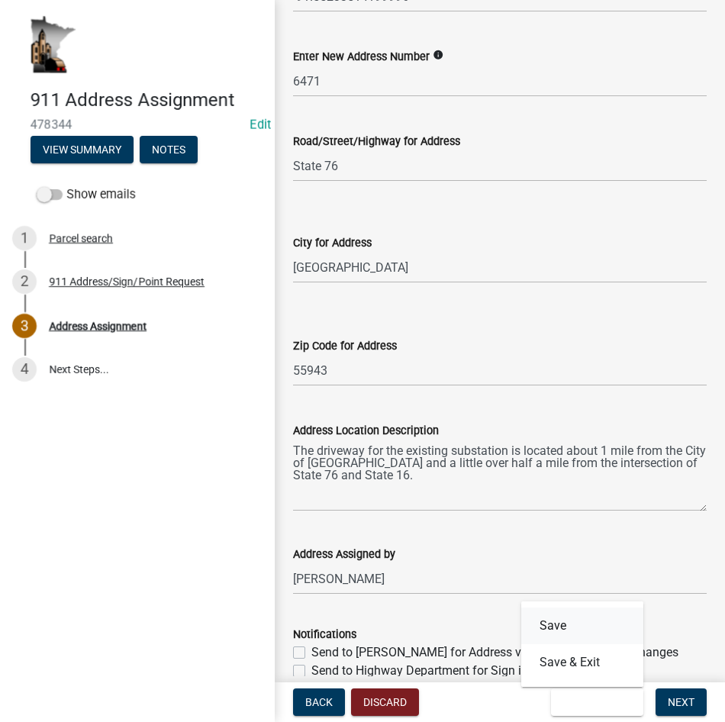
click at [592, 632] on button "Save" at bounding box center [582, 626] width 122 height 37
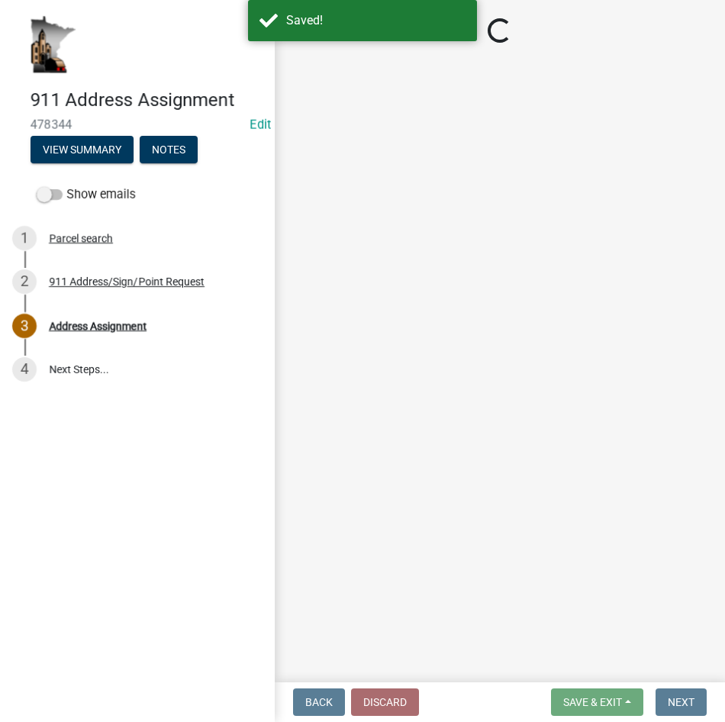
select select "f28e7f07-f569-40f9-b529-995b3690fe02"
select select "d470e1ba-5593-40b4-aca4-48c3271001cc"
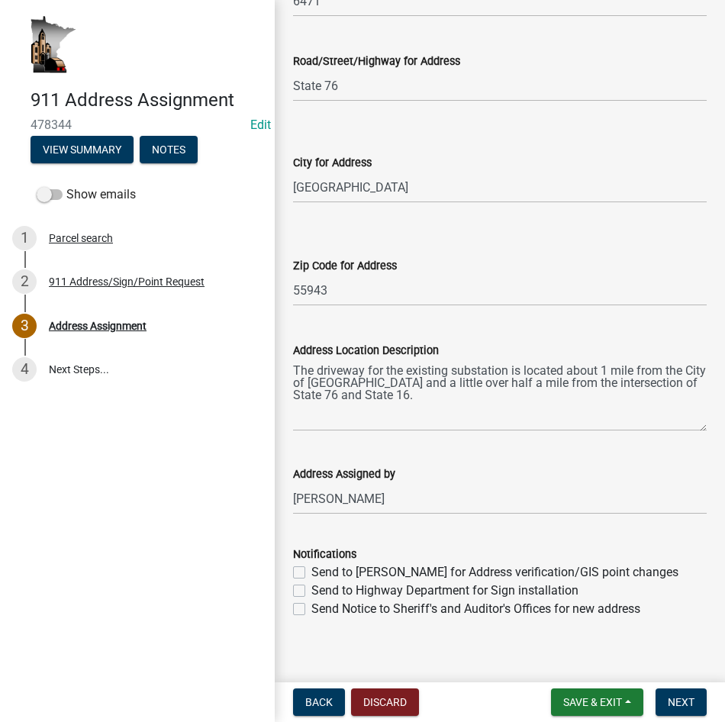
scroll to position [324, 0]
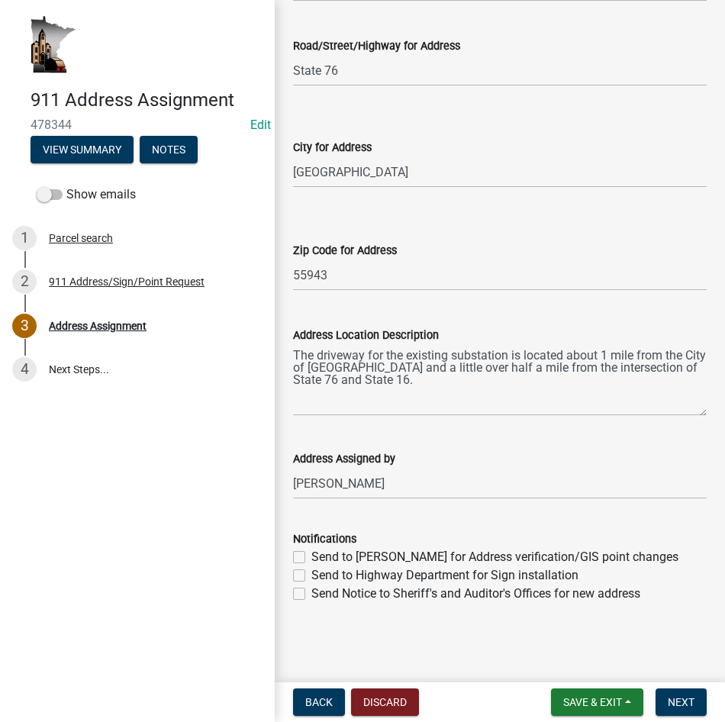
drag, startPoint x: 300, startPoint y: 556, endPoint x: 298, endPoint y: 564, distance: 8.7
click at [311, 556] on label "Send to [PERSON_NAME] for Address verification/GIS point changes" at bounding box center [494, 557] width 367 height 18
click at [311, 556] on input "Send to [PERSON_NAME] for Address verification/GIS point changes" at bounding box center [316, 553] width 10 height 10
checkbox input "true"
checkbox input "false"
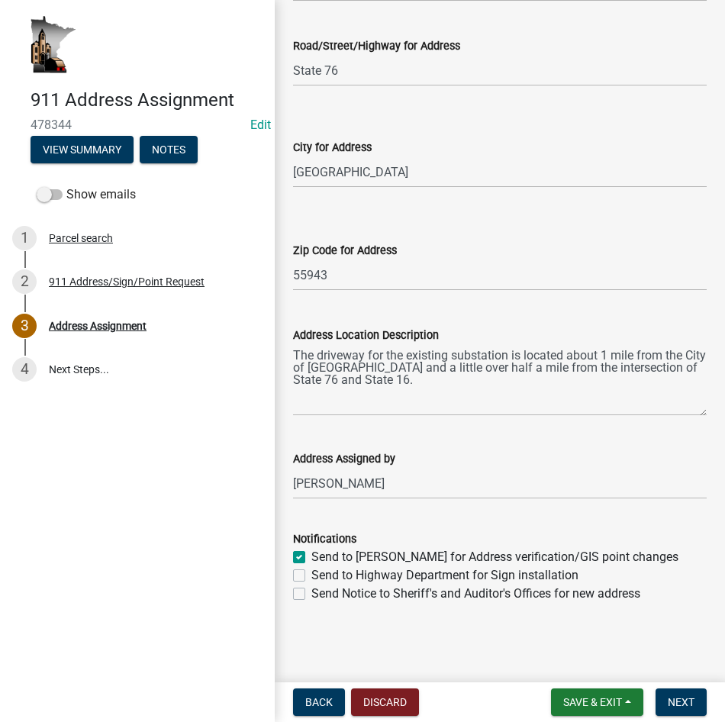
checkbox input "false"
click at [311, 577] on label "Send to Highway Department for Sign installation" at bounding box center [444, 575] width 267 height 18
click at [311, 576] on input "Send to Highway Department for Sign installation" at bounding box center [316, 571] width 10 height 10
checkbox input "true"
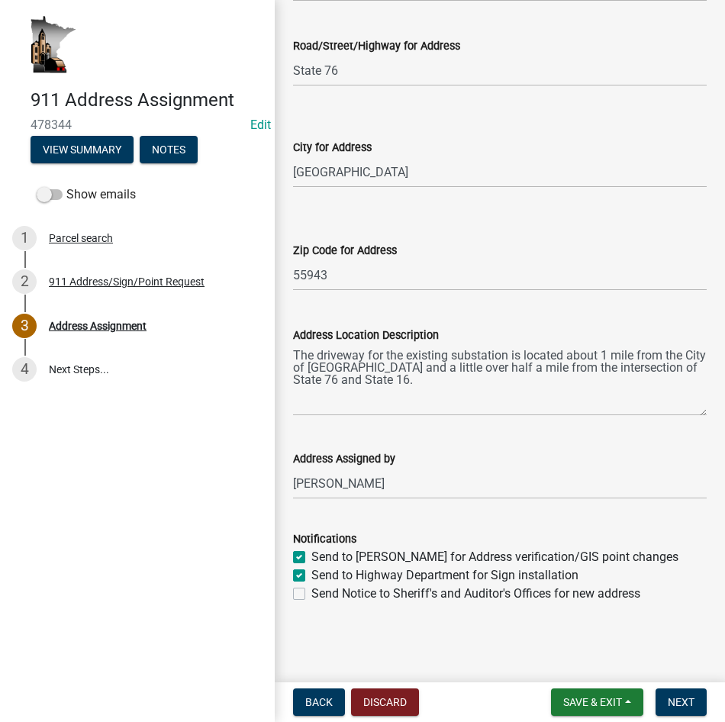
checkbox input "true"
click at [311, 596] on label "Send Notice to Sheriff's and Auditor's Offices for new address" at bounding box center [475, 594] width 329 height 18
click at [311, 595] on input "Send Notice to Sheriff's and Auditor's Offices for new address" at bounding box center [316, 590] width 10 height 10
checkbox input "true"
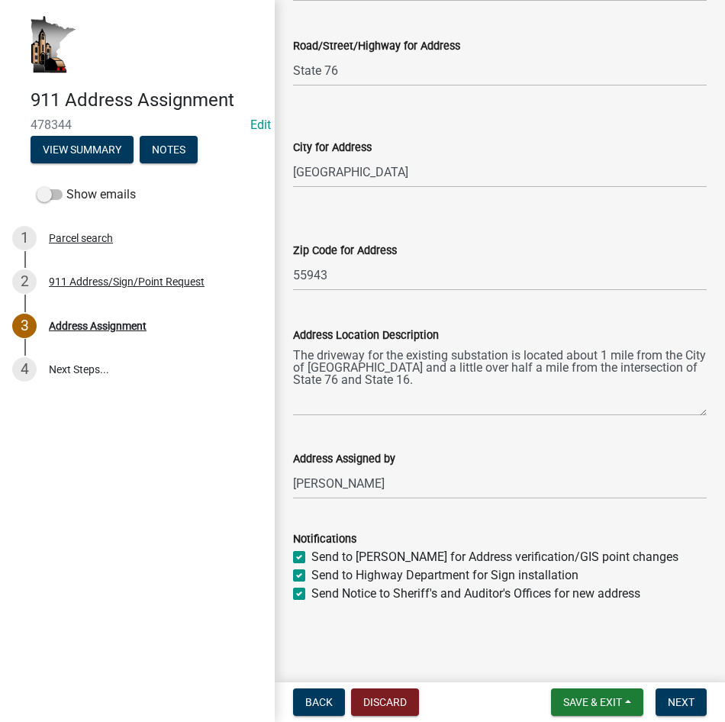
checkbox input "true"
click at [678, 701] on span "Next" at bounding box center [681, 702] width 27 height 12
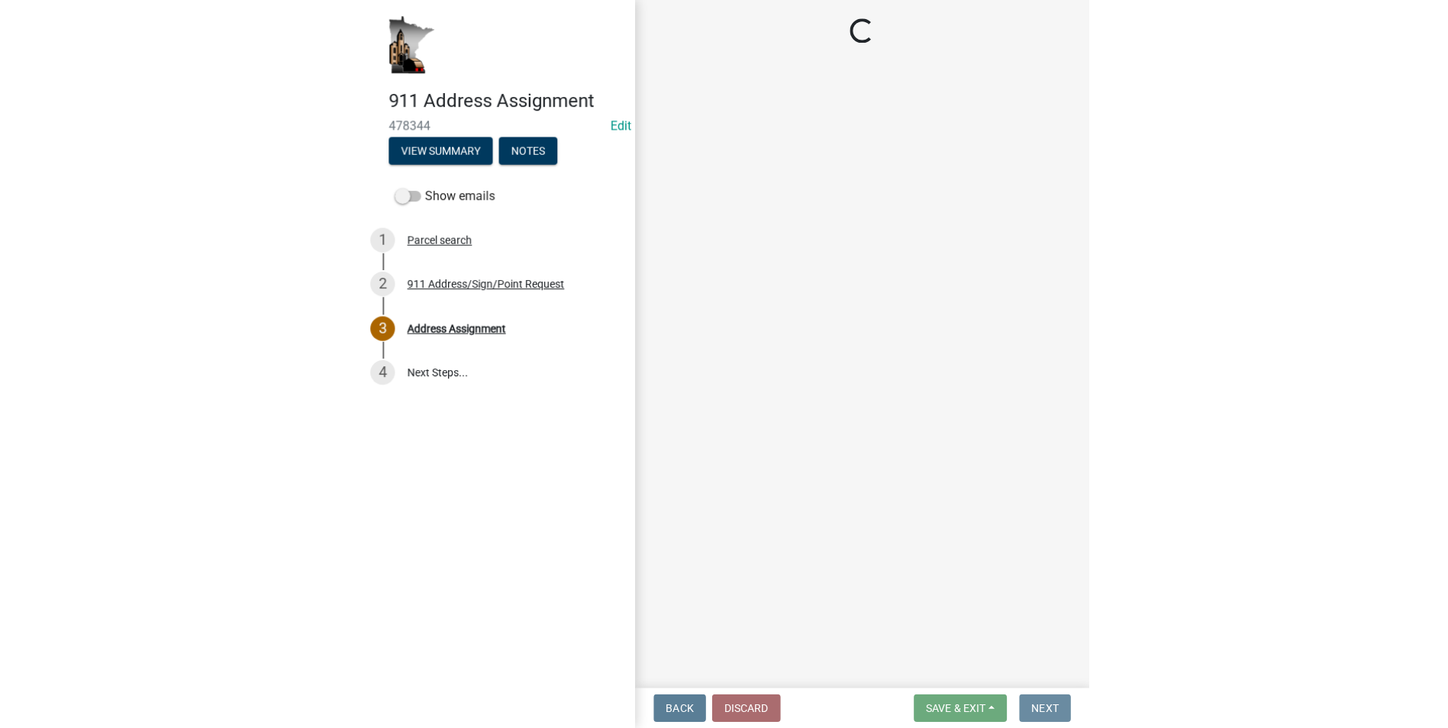
scroll to position [0, 0]
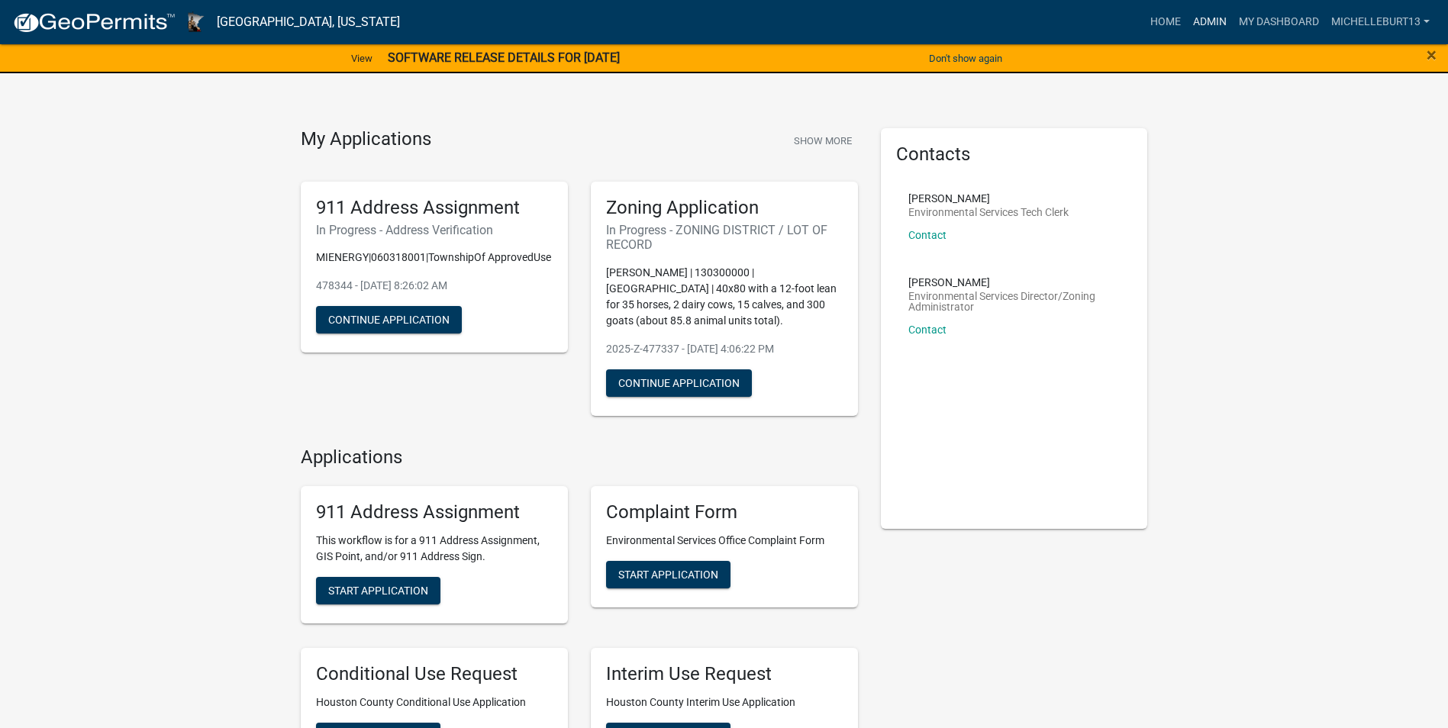
click at [1204, 15] on link "Admin" at bounding box center [1210, 22] width 46 height 29
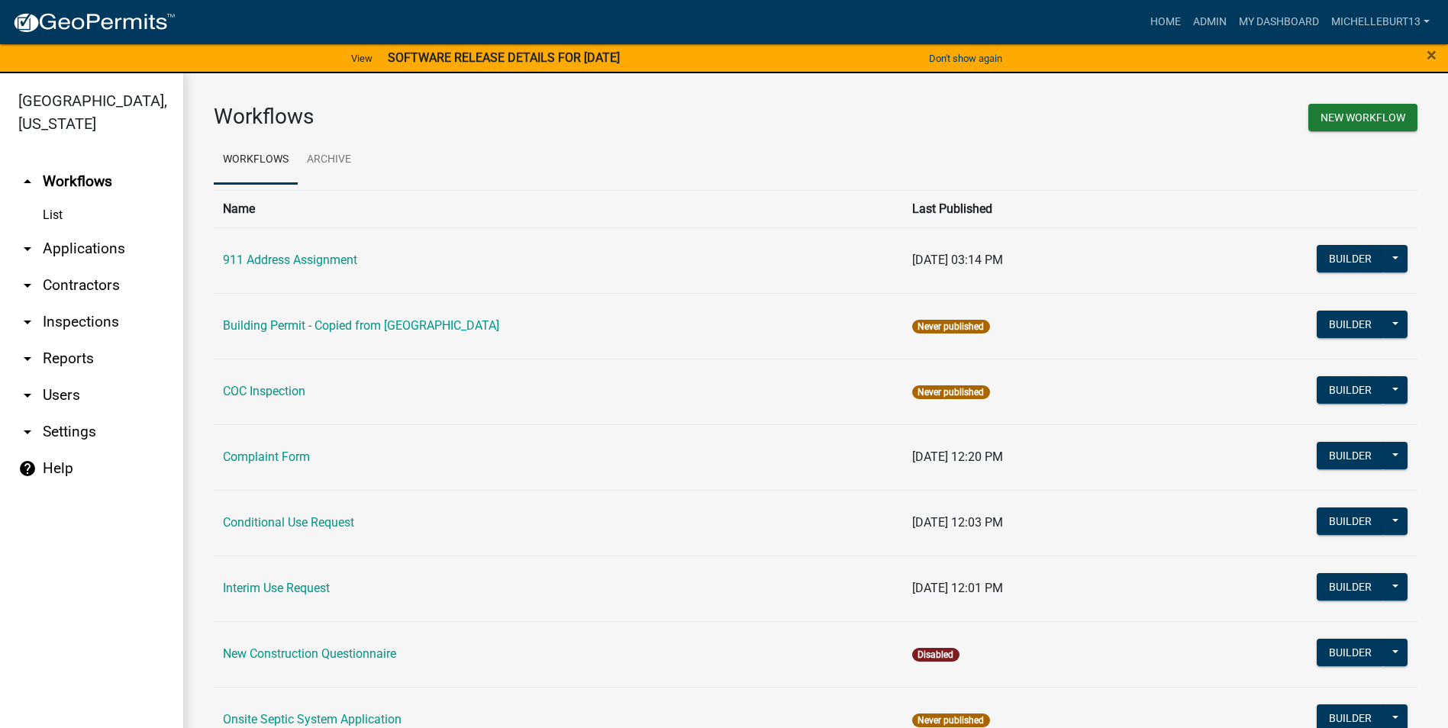
click at [95, 249] on link "arrow_drop_down Applications" at bounding box center [91, 249] width 183 height 37
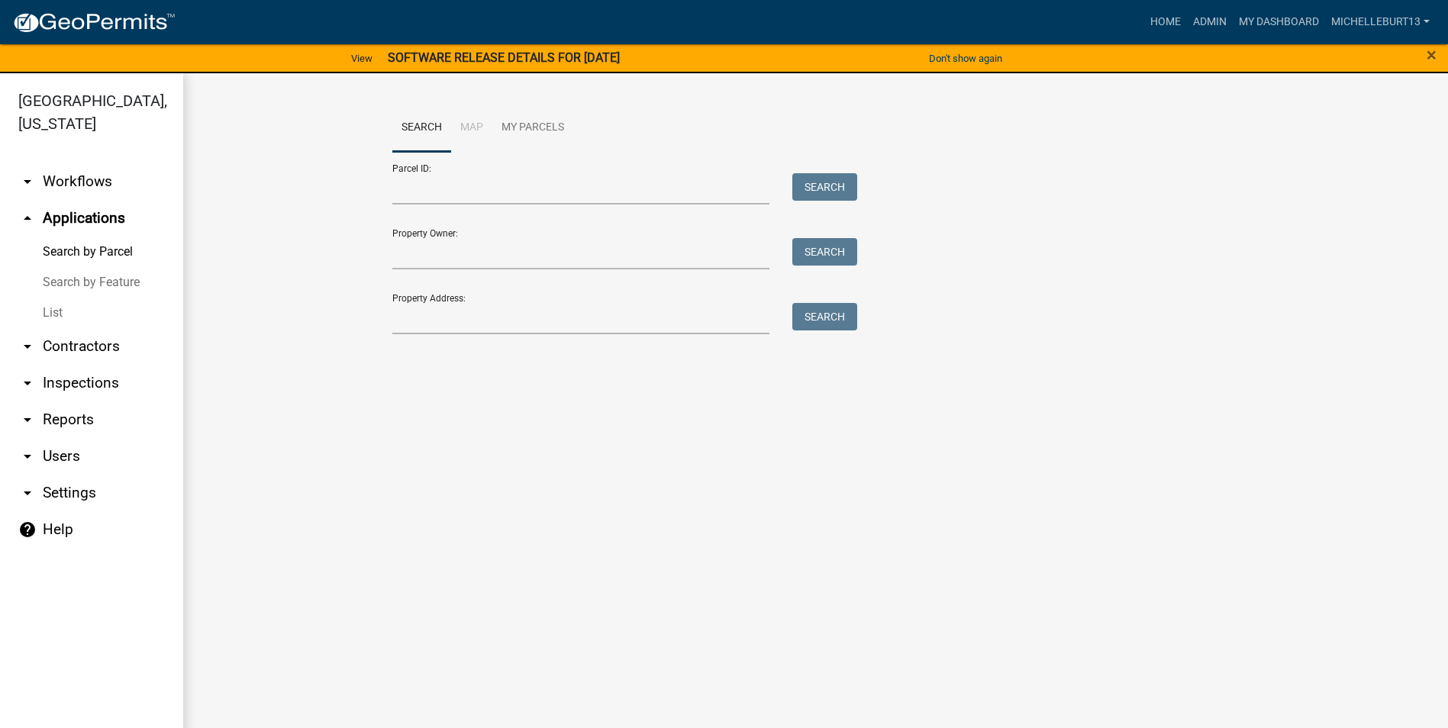
click at [48, 307] on link "List" at bounding box center [91, 313] width 183 height 31
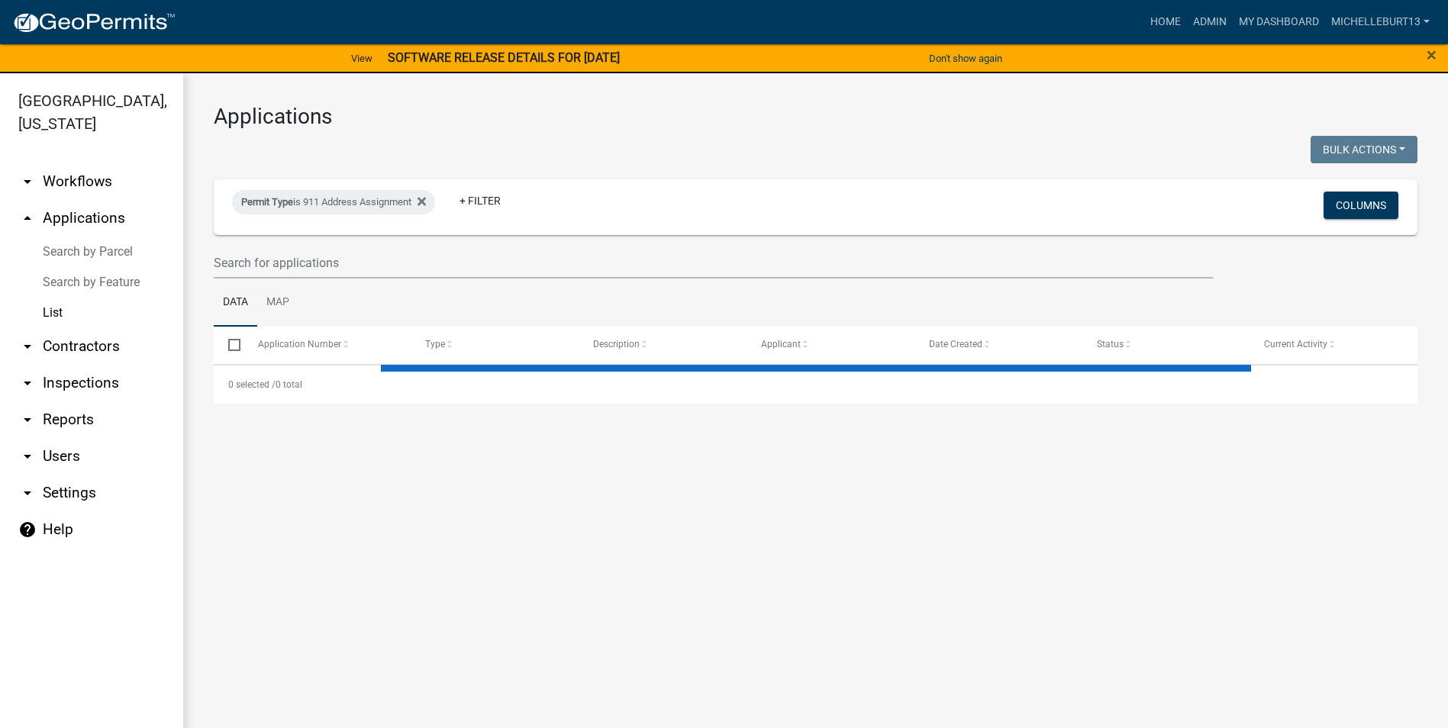
select select "3: 100"
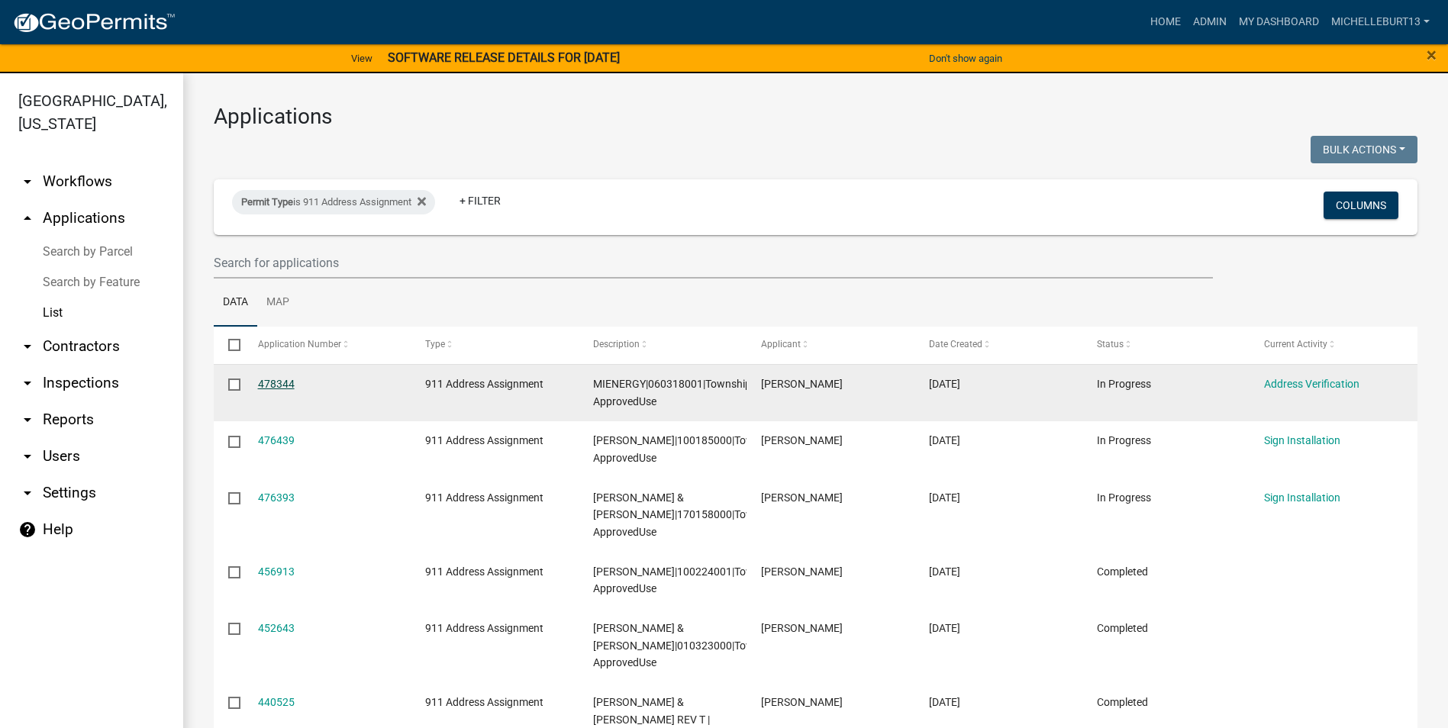
click at [259, 381] on link "478344" at bounding box center [276, 384] width 37 height 12
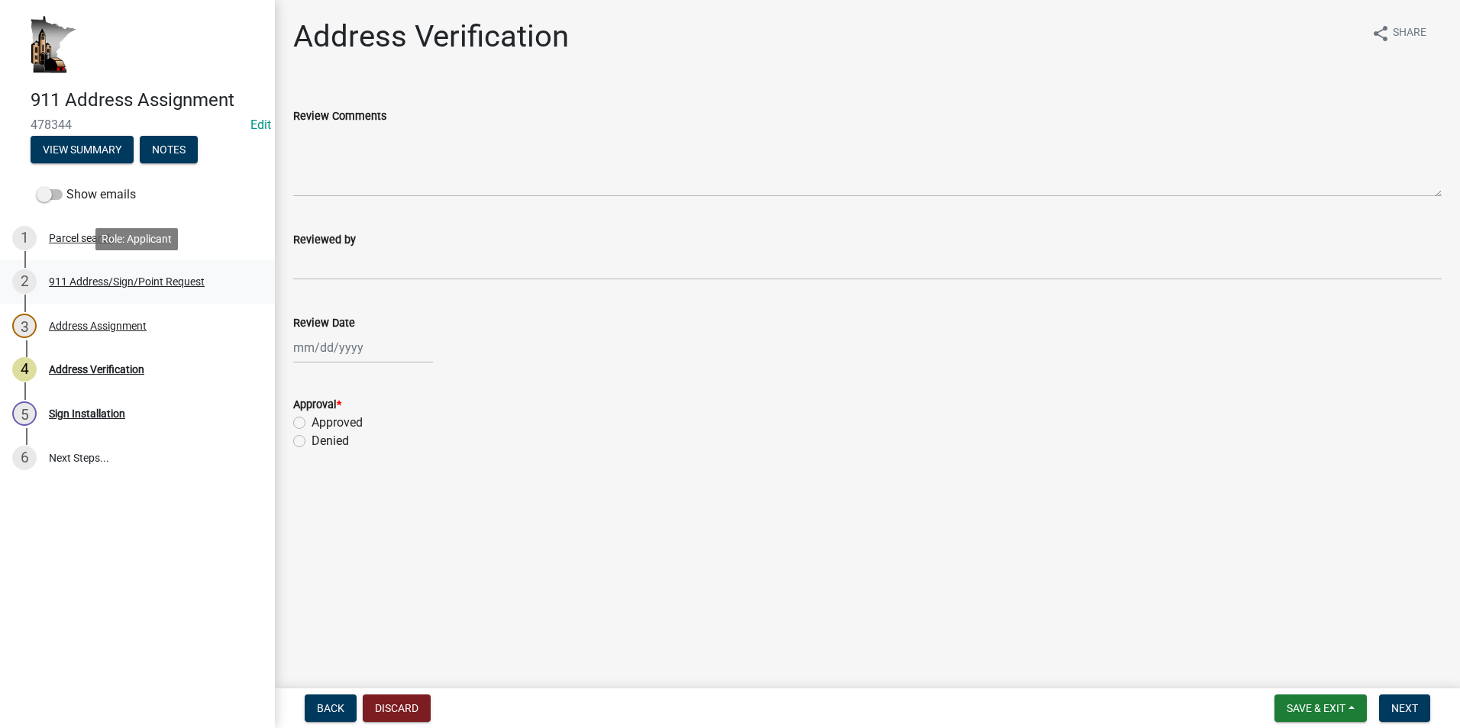
click at [94, 289] on div "2 911 Address/Sign/Point Request" at bounding box center [131, 281] width 238 height 24
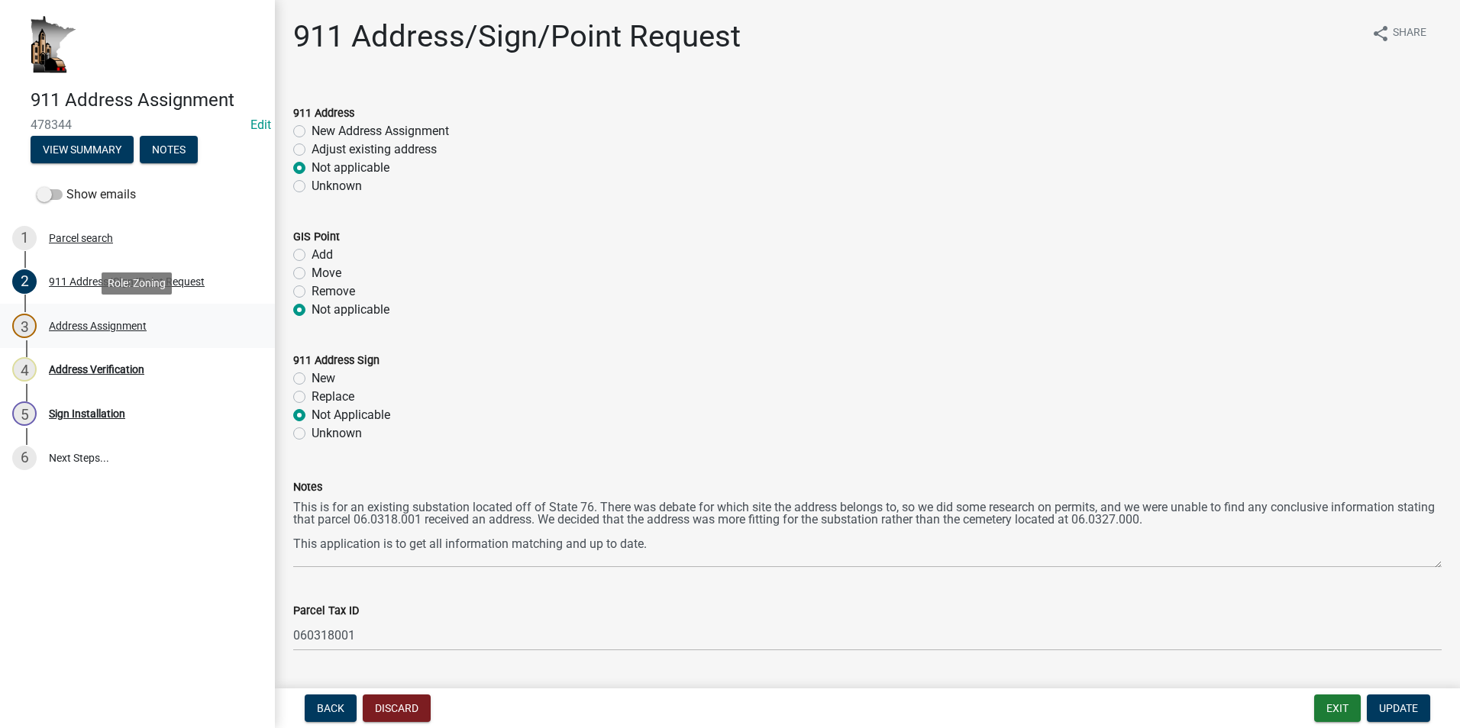
click at [143, 323] on div "Address Assignment" at bounding box center [98, 326] width 98 height 11
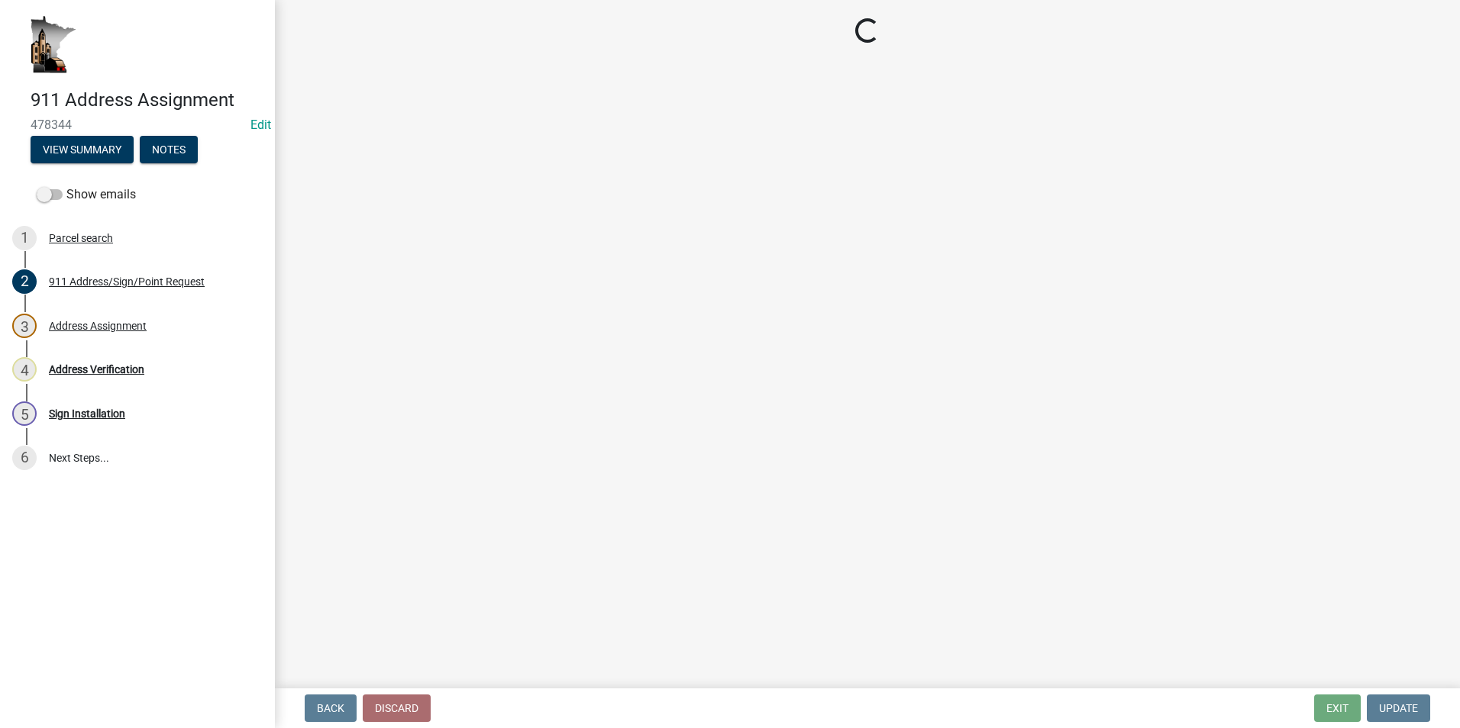
select select "f28e7f07-f569-40f9-b529-995b3690fe02"
select select "d470e1ba-5593-40b4-aca4-48c3271001cc"
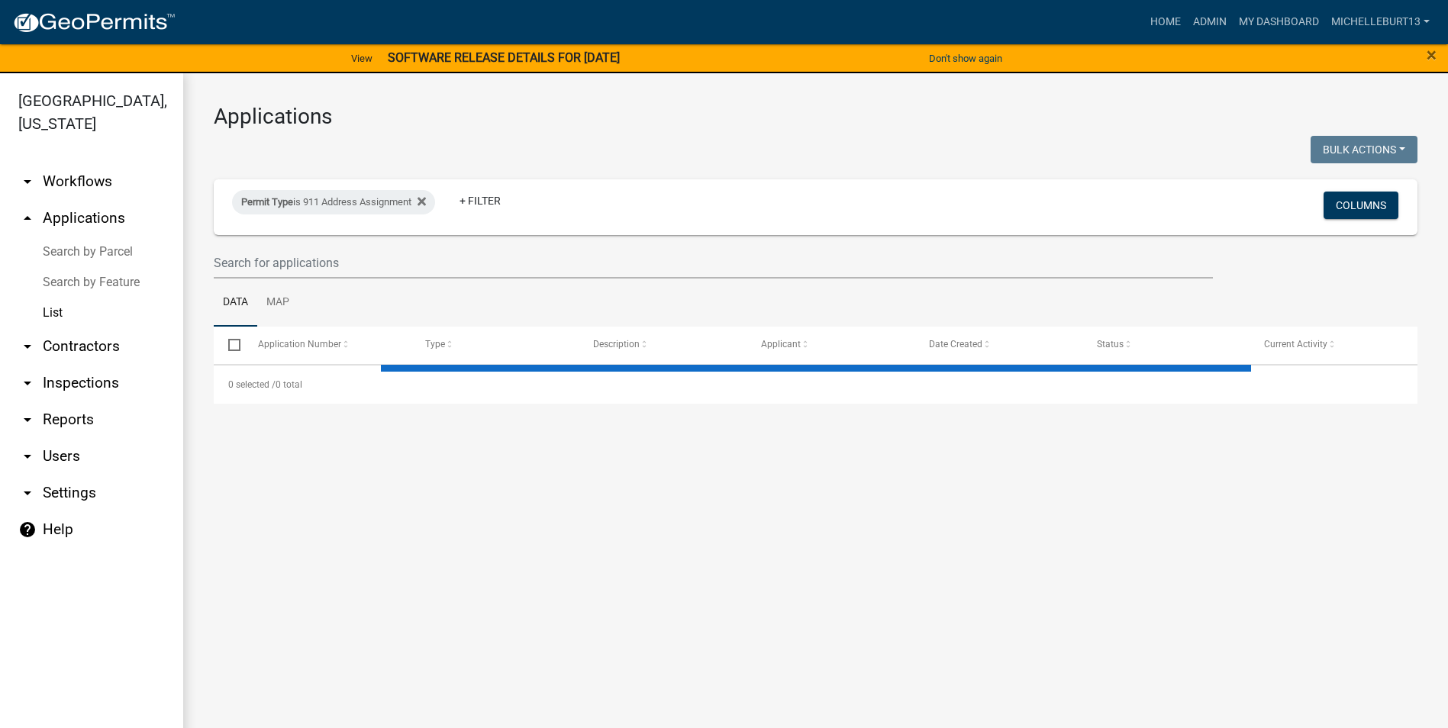
select select "3: 100"
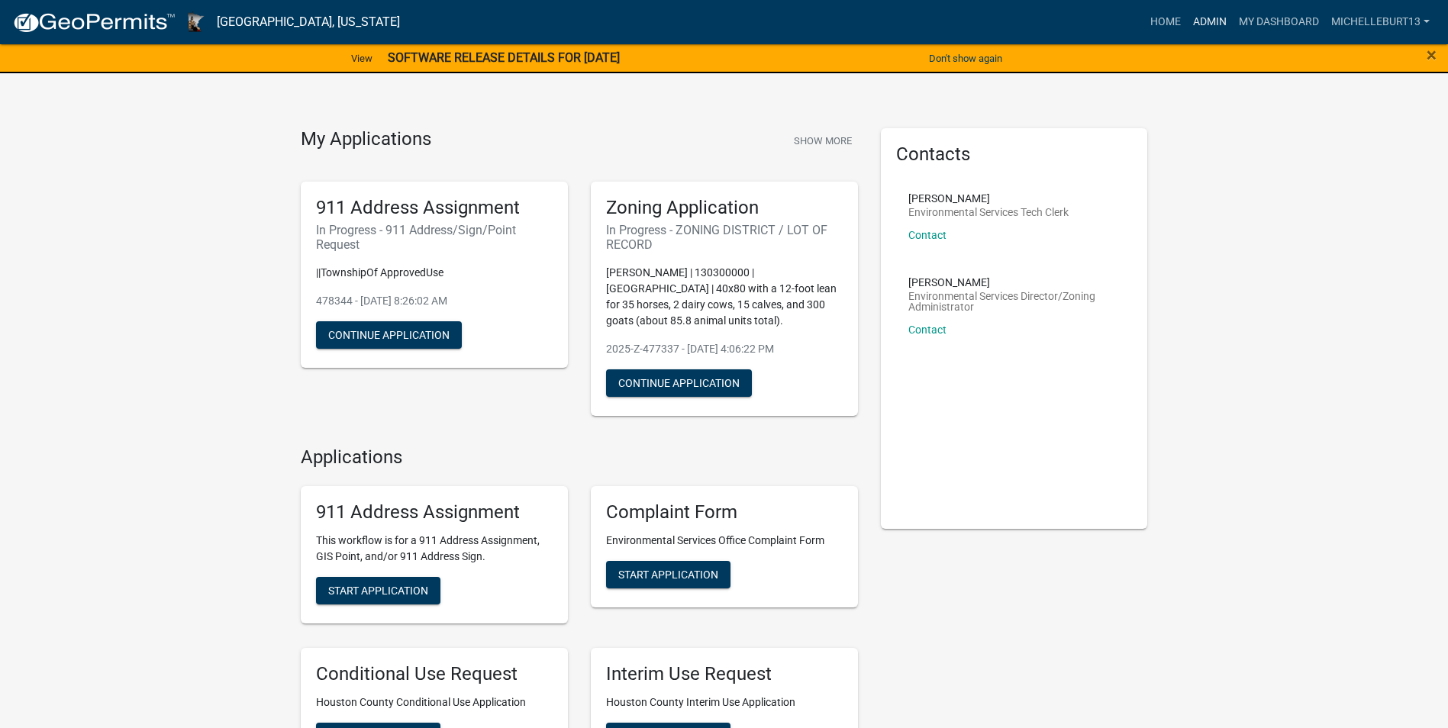
click at [1221, 23] on link "Admin" at bounding box center [1210, 22] width 46 height 29
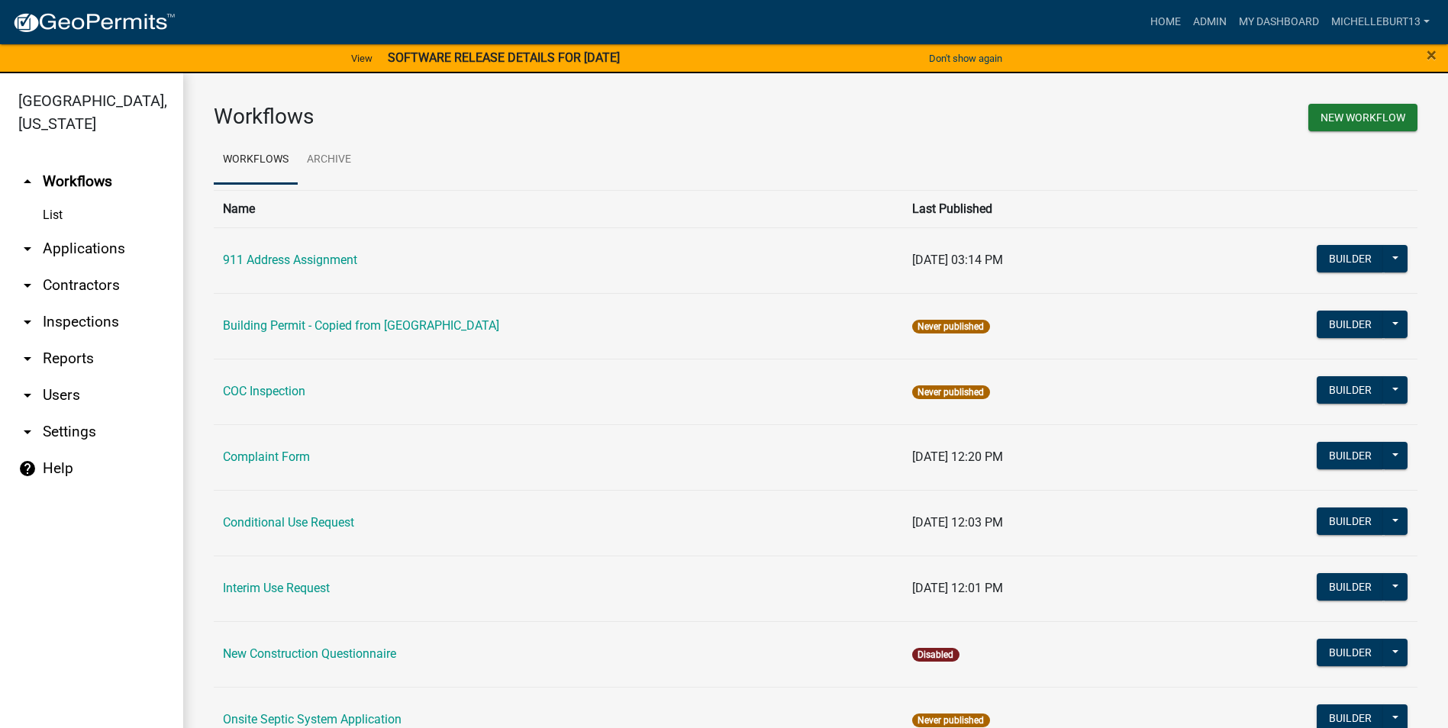
click at [87, 247] on link "arrow_drop_down Applications" at bounding box center [91, 249] width 183 height 37
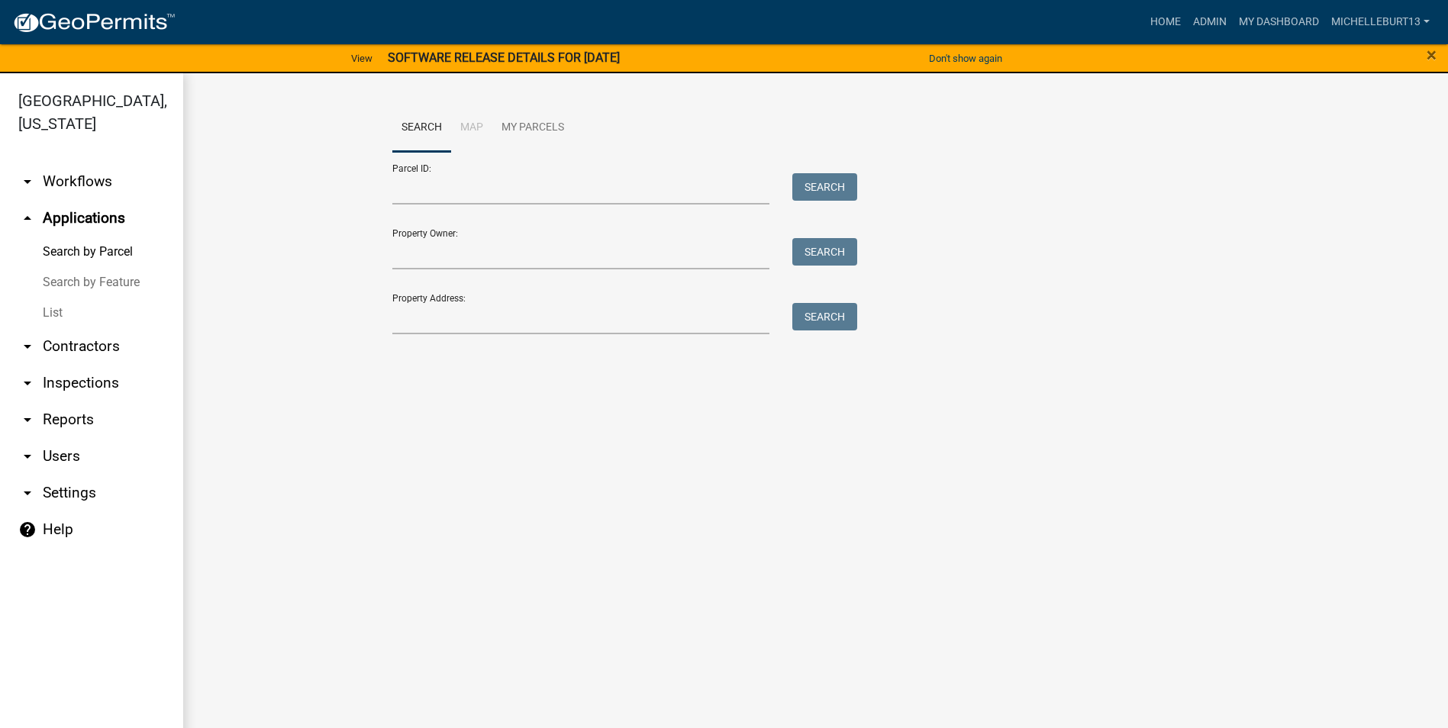
click at [56, 306] on link "List" at bounding box center [91, 313] width 183 height 31
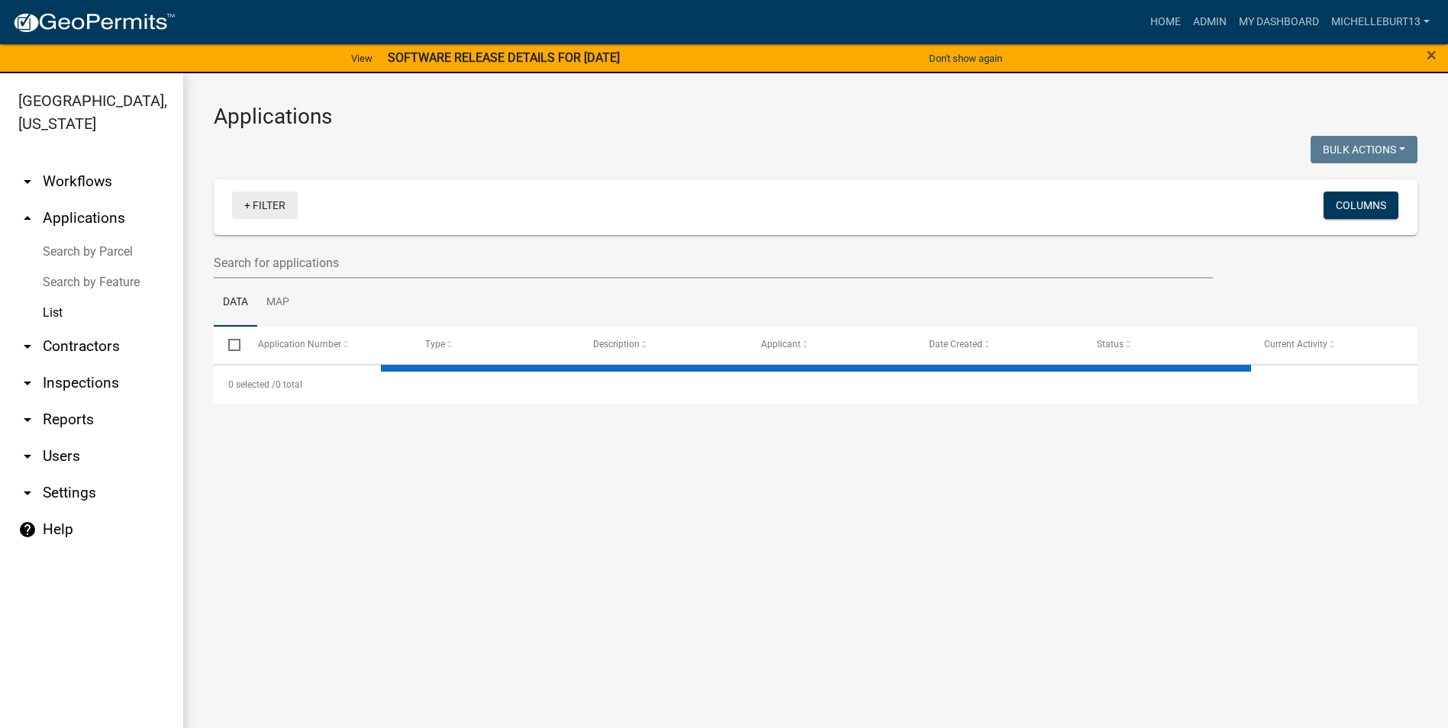
select select "3: 100"
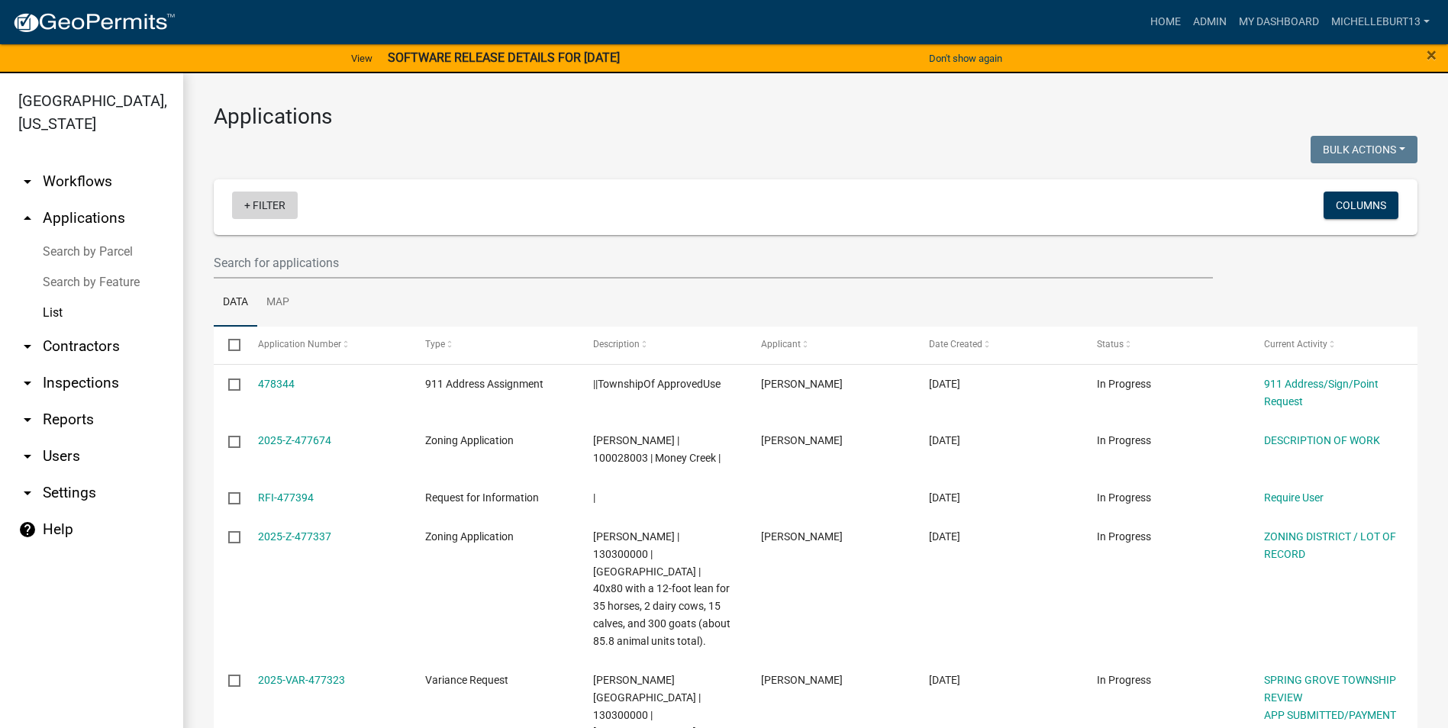
click at [259, 209] on link "+ Filter" at bounding box center [265, 205] width 66 height 27
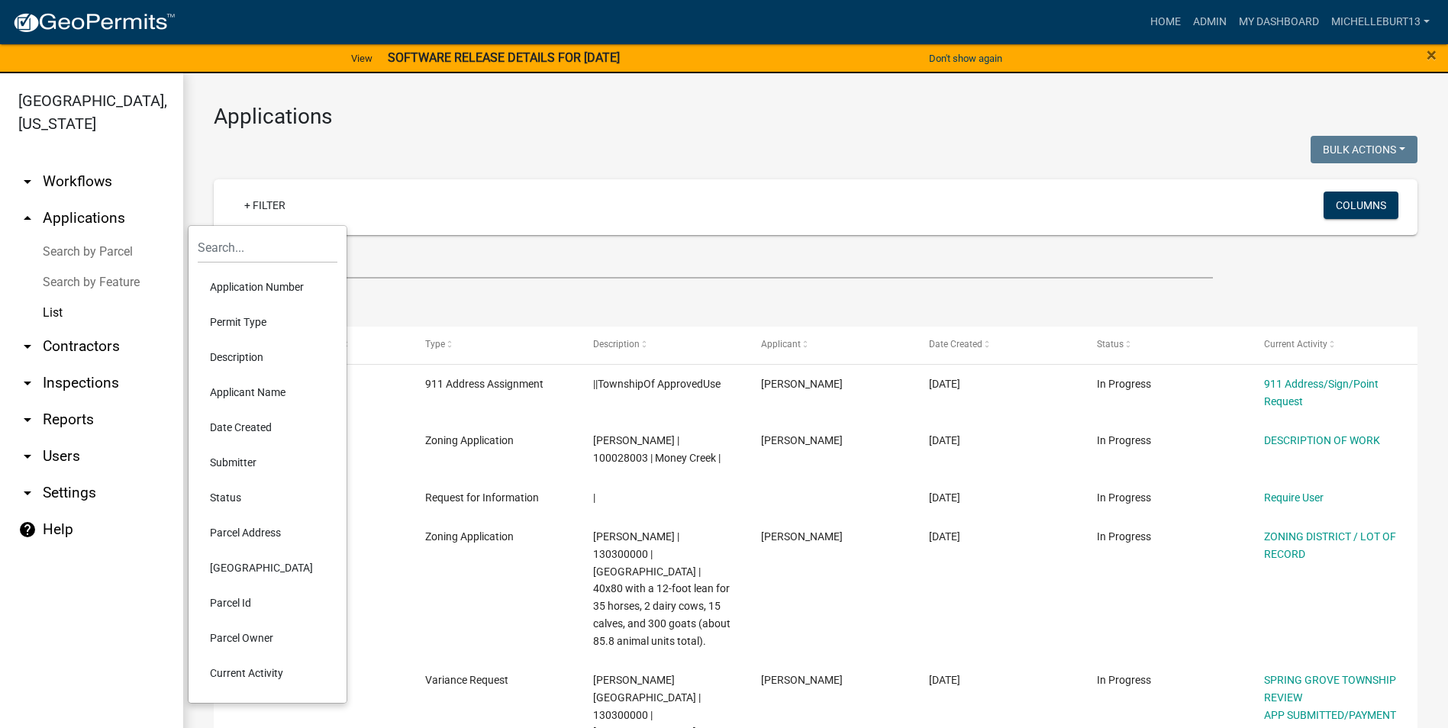
click at [250, 325] on li "Permit Type" at bounding box center [268, 322] width 140 height 35
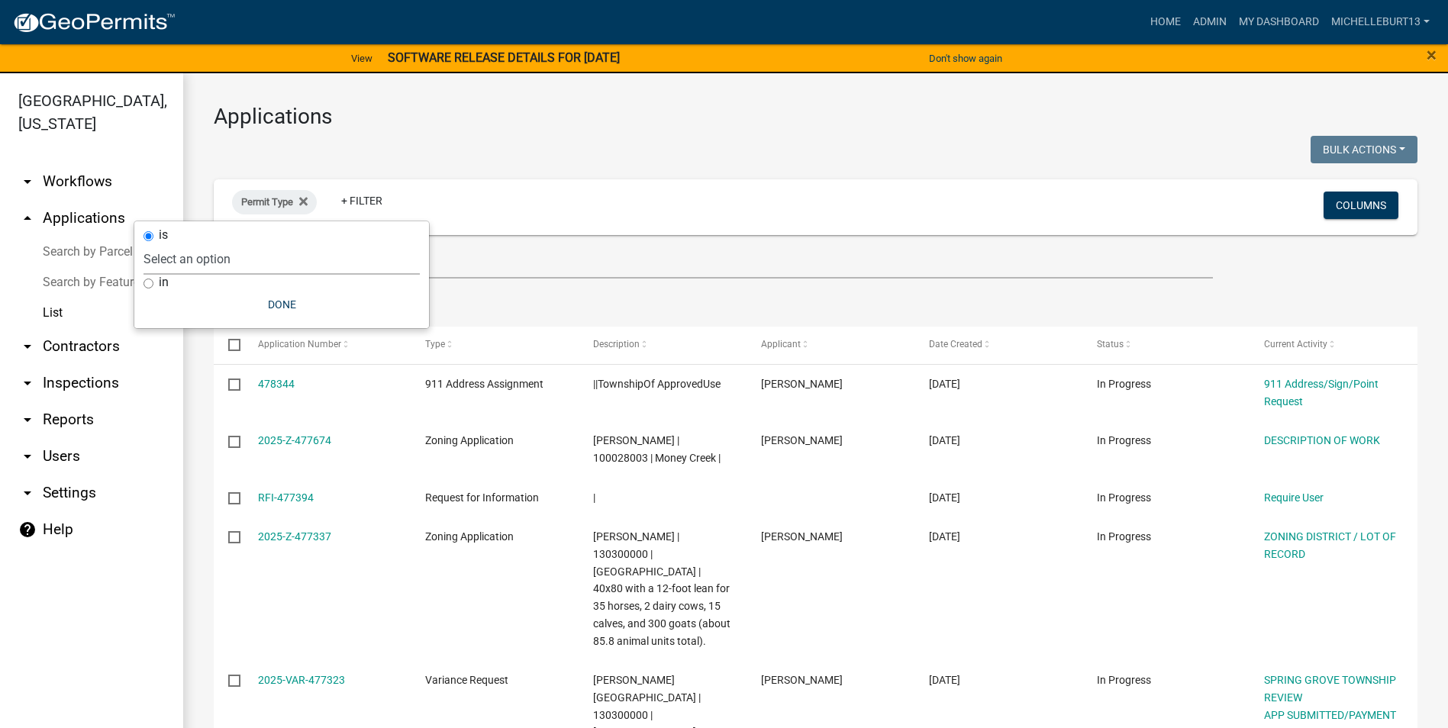
click at [230, 263] on select "Select an option 911 Address Assignment Building Contractor (Registration) Buil…" at bounding box center [282, 259] width 276 height 31
select select "9c061e7c-96de-473c-a82e-607aaa63a8eb"
click at [205, 244] on select "Select an option 911 Address Assignment Building Contractor (Registration) Buil…" at bounding box center [282, 259] width 276 height 31
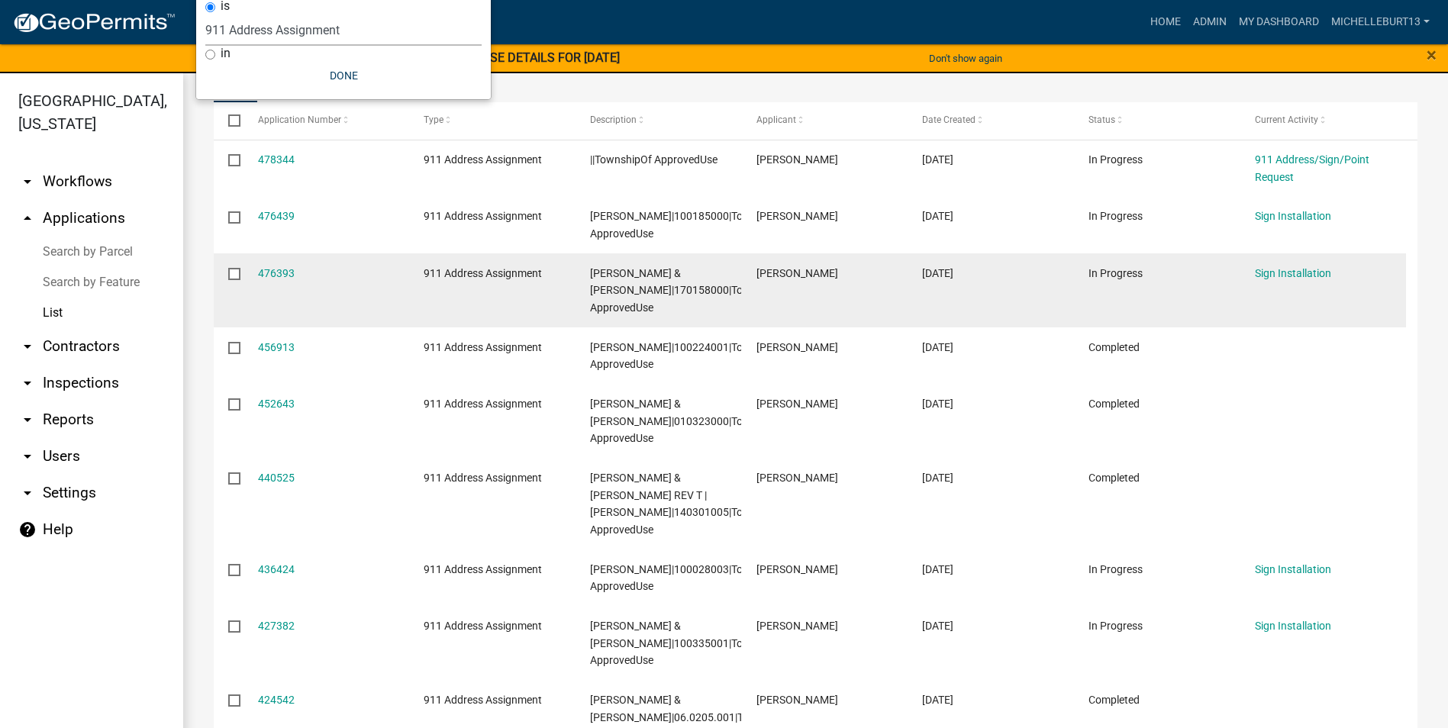
scroll to position [229, 0]
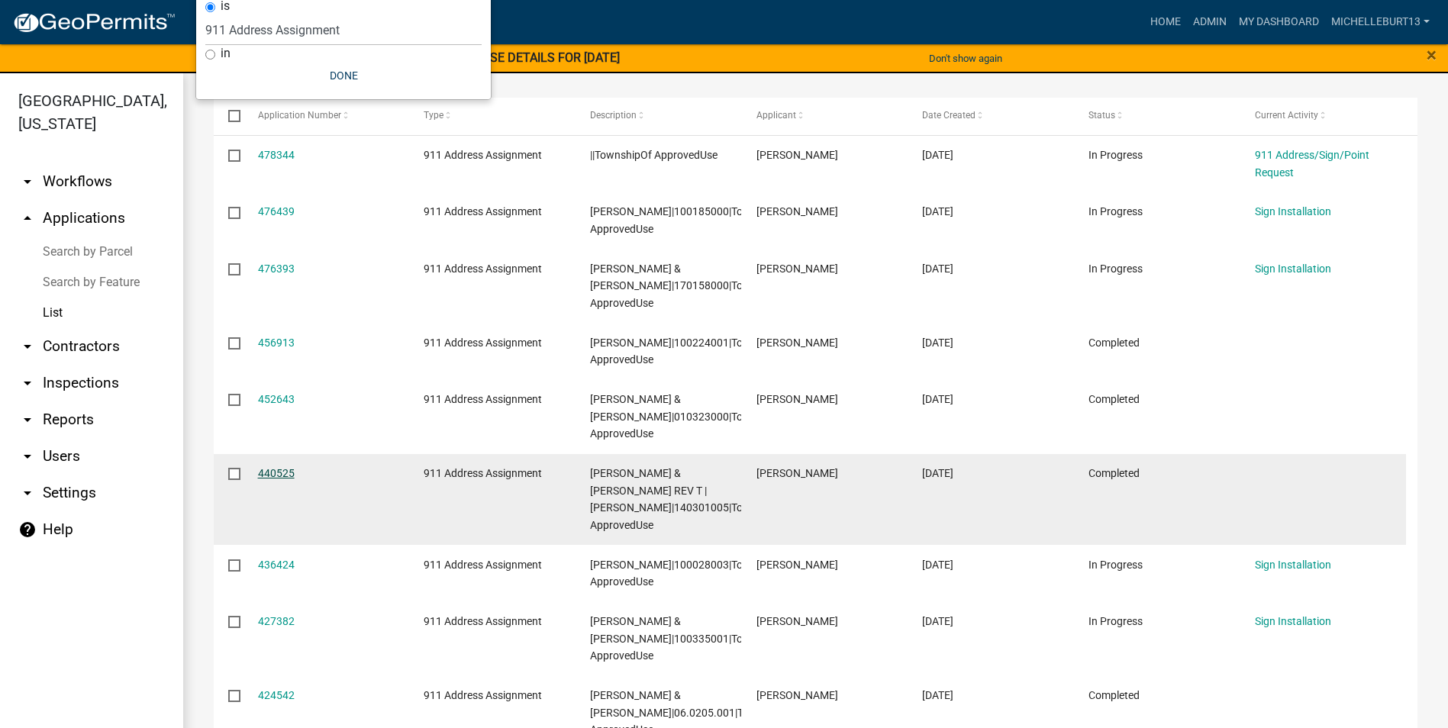
click at [279, 479] on link "440525" at bounding box center [276, 473] width 37 height 12
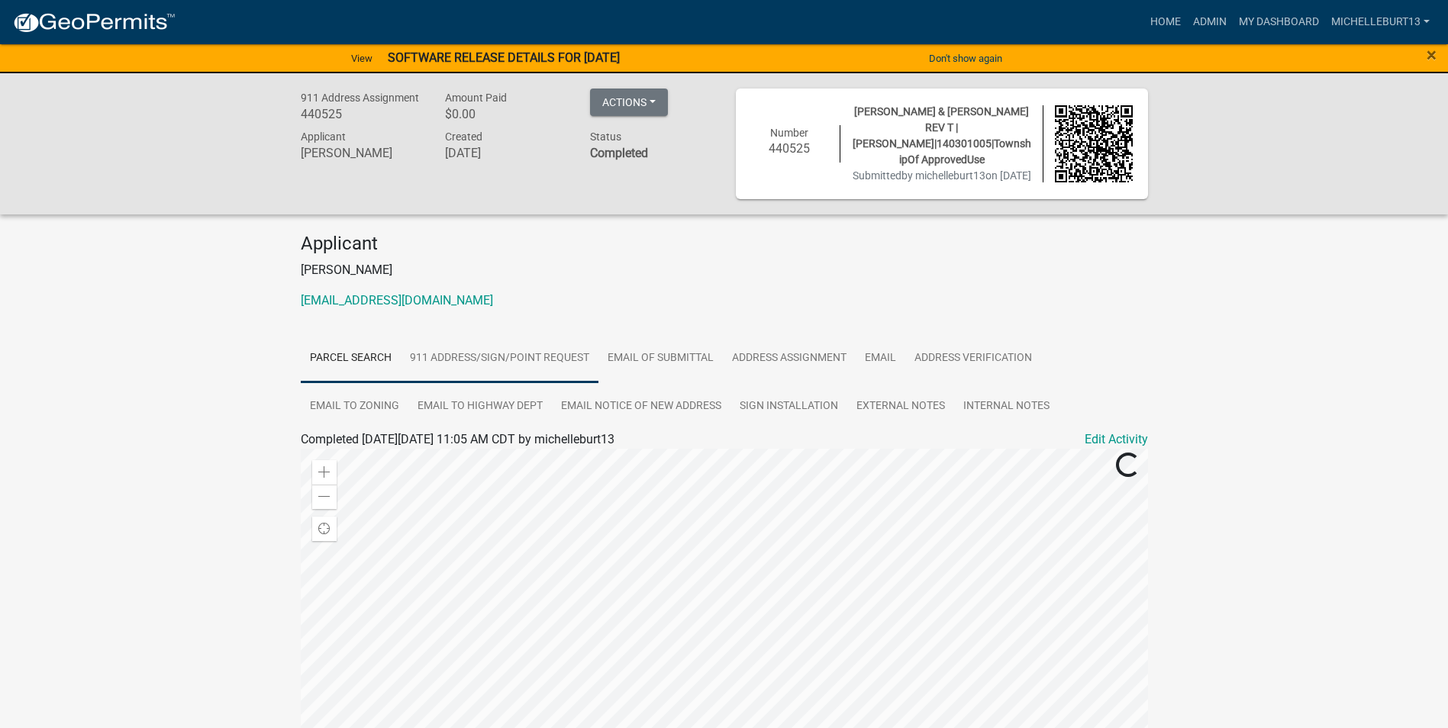
click at [508, 375] on link "911 Address/Sign/Point Request" at bounding box center [500, 358] width 198 height 49
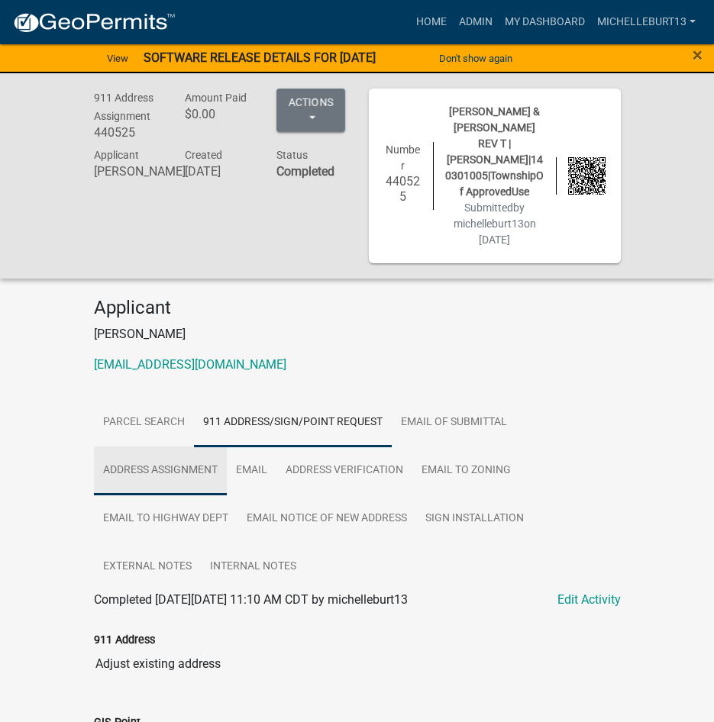
click at [163, 469] on link "Address Assignment" at bounding box center [160, 471] width 133 height 49
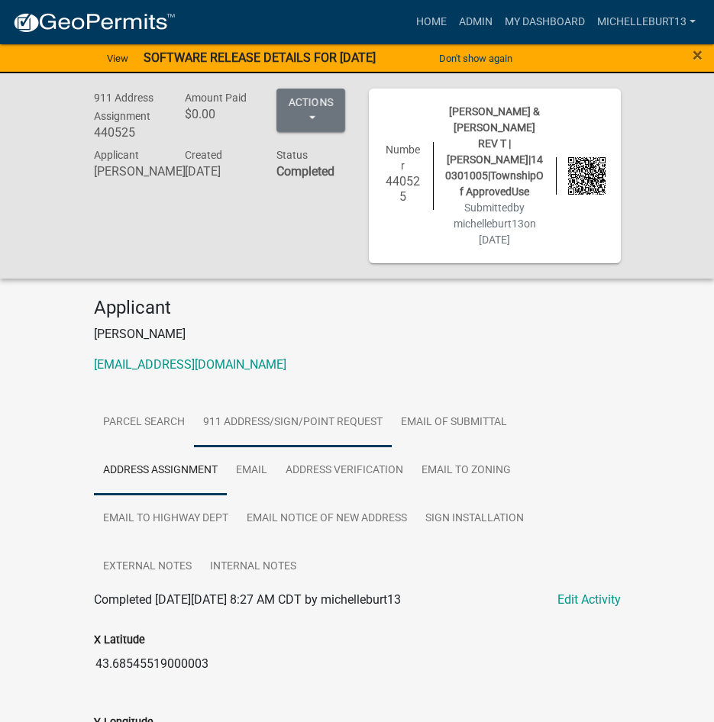
click at [311, 424] on link "911 Address/Sign/Point Request" at bounding box center [293, 422] width 198 height 49
click at [184, 473] on link "Address Assignment" at bounding box center [160, 471] width 133 height 49
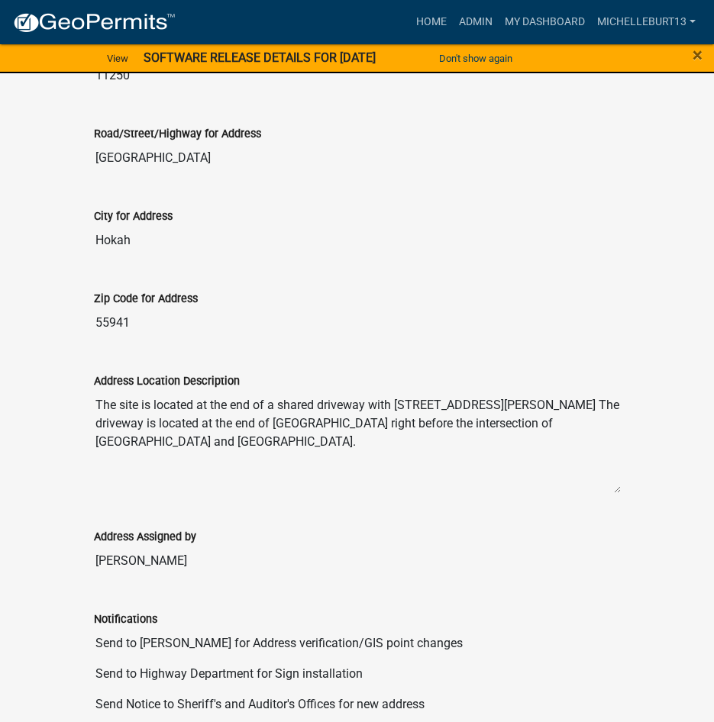
scroll to position [763, 0]
